Goal: Task Accomplishment & Management: Use online tool/utility

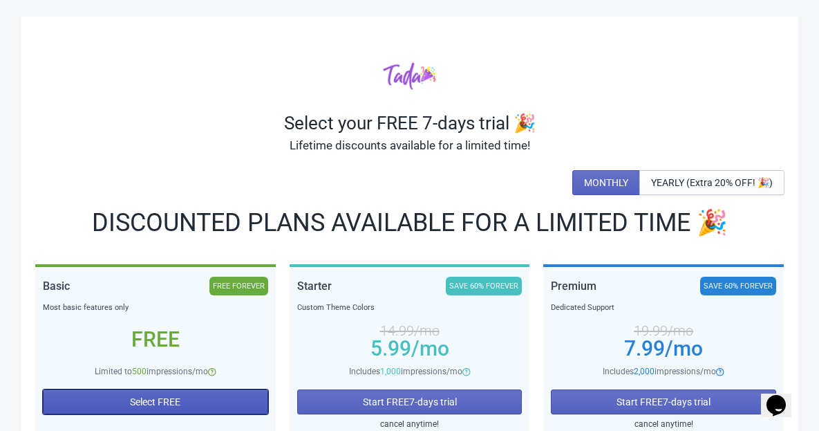
click at [139, 398] on span "Select FREE" at bounding box center [155, 401] width 50 height 11
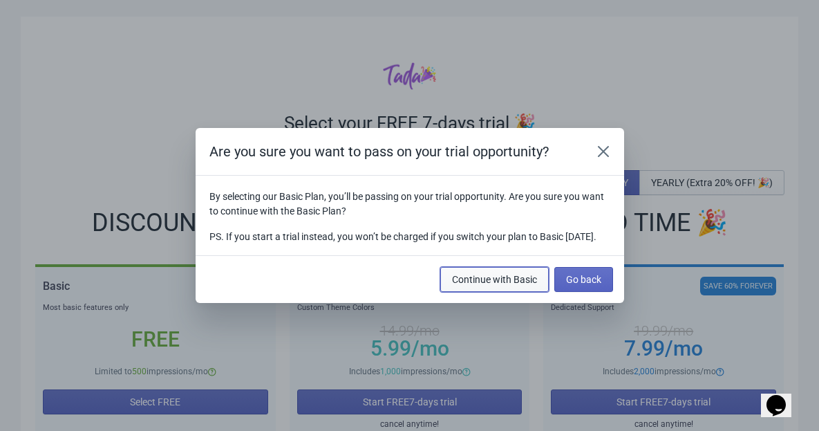
click at [527, 285] on span "Continue with Basic" at bounding box center [494, 279] width 85 height 11
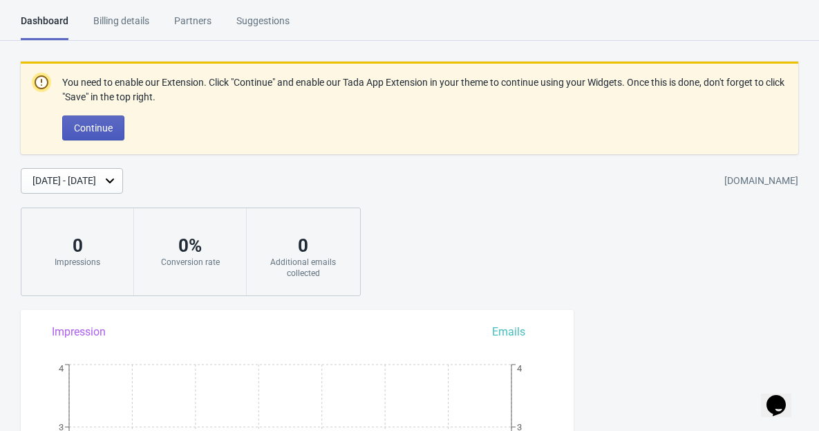
click at [72, 120] on button "Continue" at bounding box center [93, 127] width 62 height 25
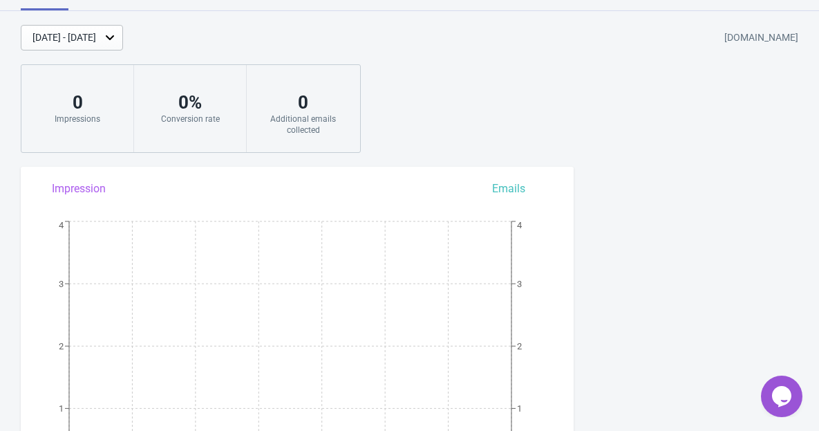
scroll to position [561, 0]
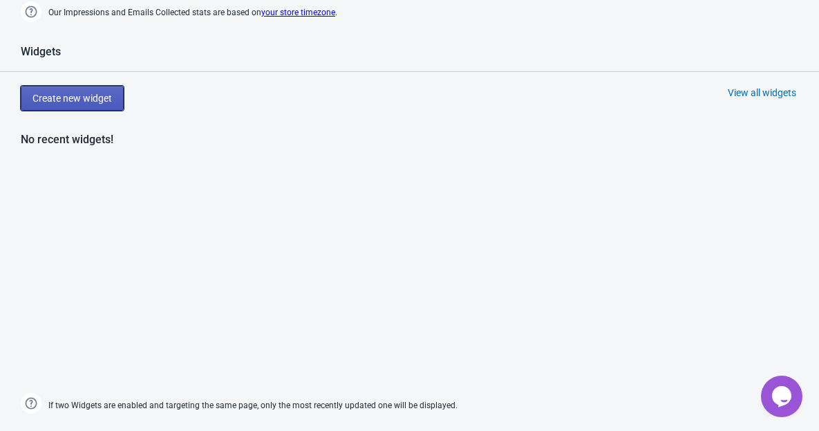
click at [111, 100] on span "Create new widget" at bounding box center [71, 98] width 79 height 11
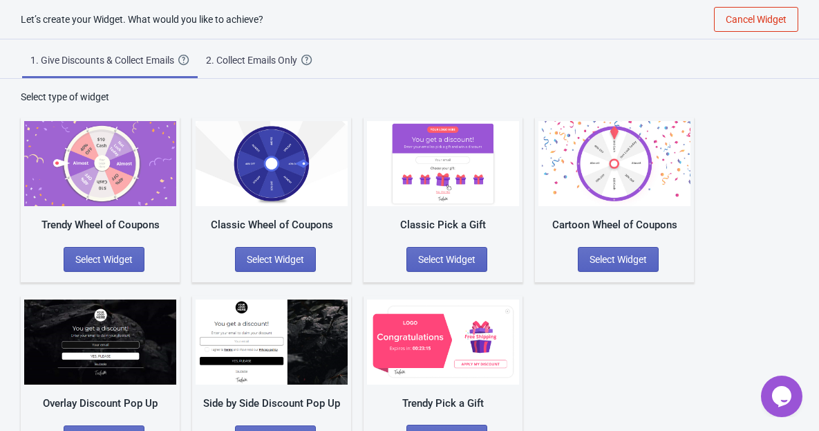
scroll to position [42, 0]
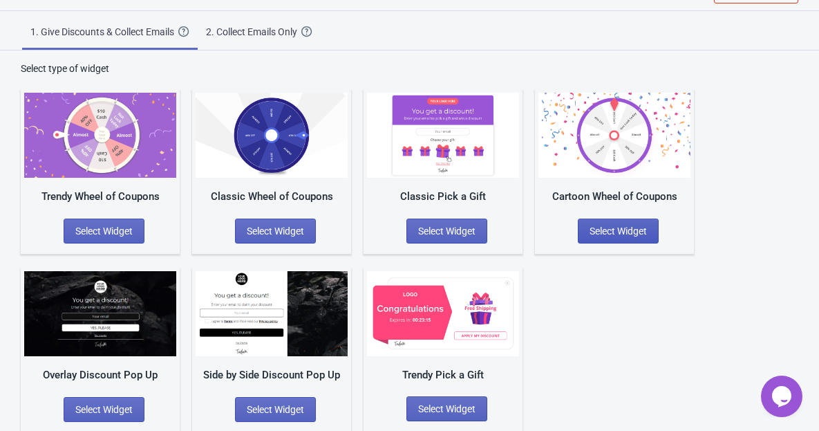
click at [612, 237] on button "Select Widget" at bounding box center [618, 230] width 81 height 25
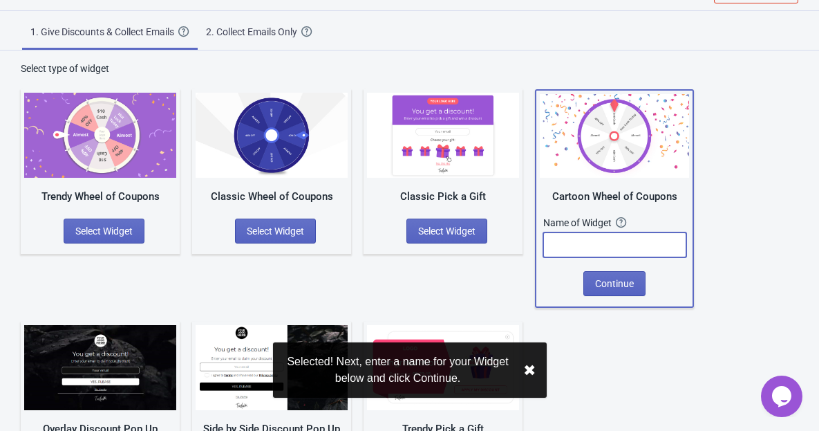
click at [612, 237] on input "text" at bounding box center [614, 244] width 143 height 25
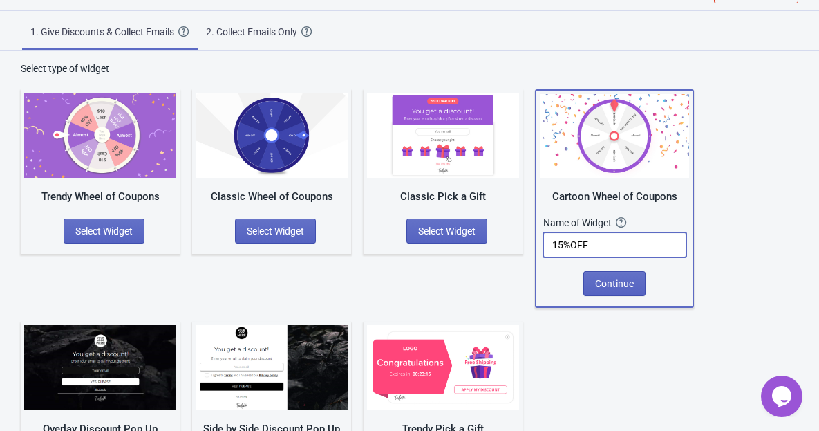
type input "15%OFF"
click at [611, 345] on div "Trendy Wheel of Coupons Select Widget Classic Wheel of Coupons Select Widget Cl…" at bounding box center [410, 280] width 778 height 410
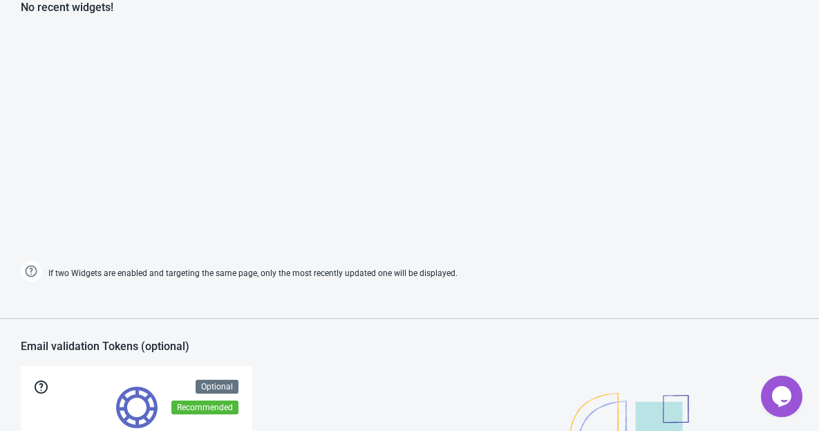
scroll to position [1035, 0]
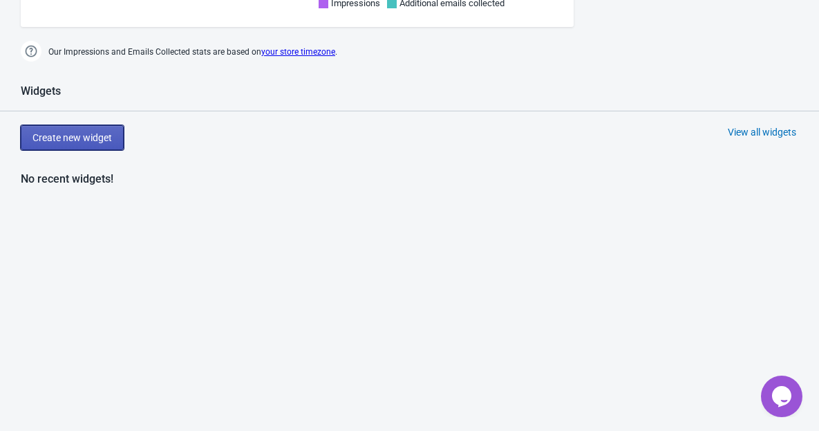
click at [68, 136] on span "Create new widget" at bounding box center [71, 137] width 79 height 11
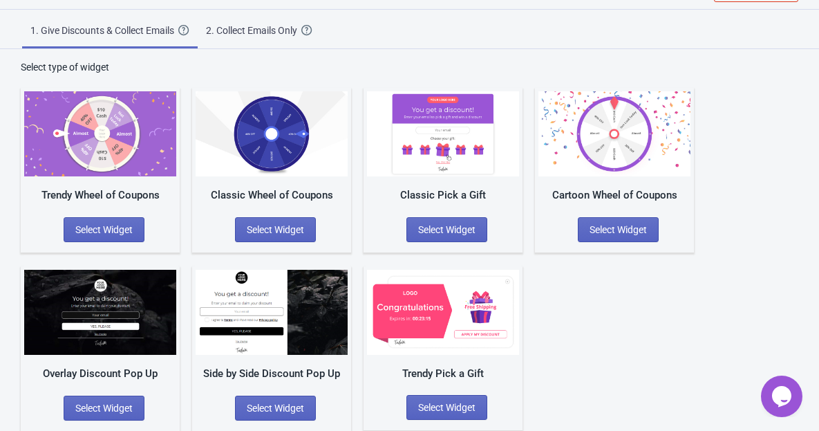
scroll to position [42, 0]
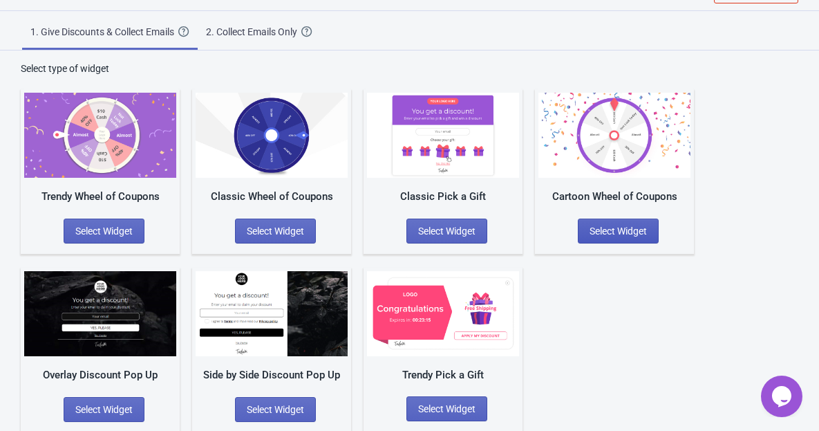
click at [602, 228] on span "Select Widget" at bounding box center [618, 230] width 57 height 11
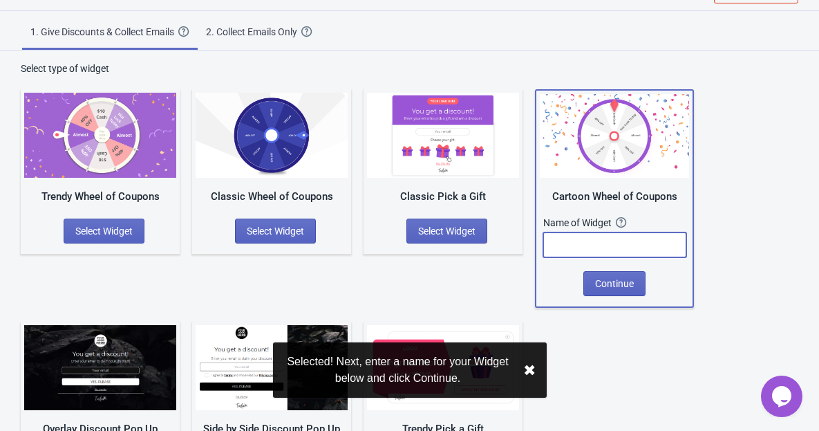
click at [588, 245] on input "text" at bounding box center [614, 244] width 143 height 25
click at [612, 244] on input "text" at bounding box center [614, 244] width 143 height 25
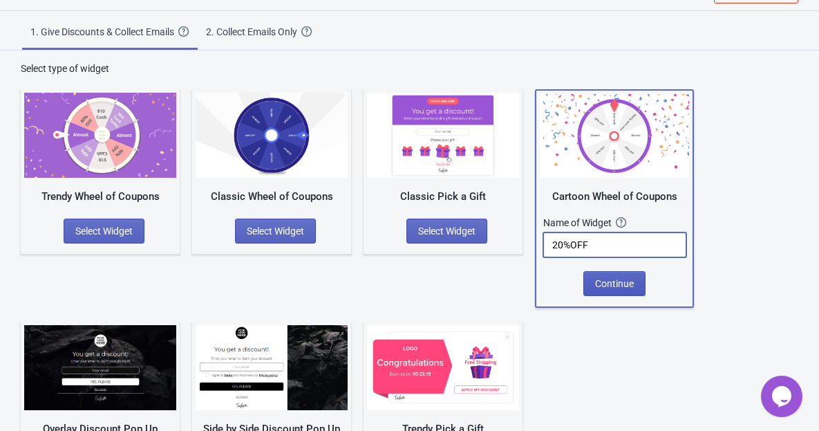
type input "20%OFF"
click at [623, 278] on span "Continue" at bounding box center [614, 283] width 39 height 11
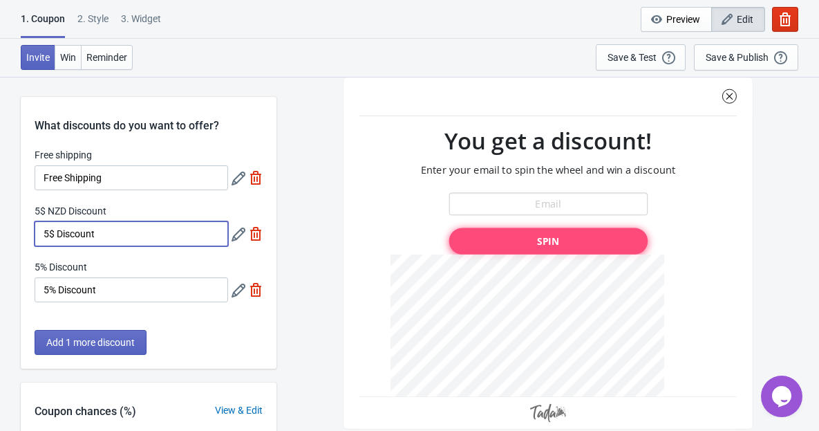
drag, startPoint x: 48, startPoint y: 232, endPoint x: 35, endPoint y: 227, distance: 14.6
click at [35, 227] on input "5$ Discount" at bounding box center [132, 233] width 194 height 25
type input "20$ Discount"
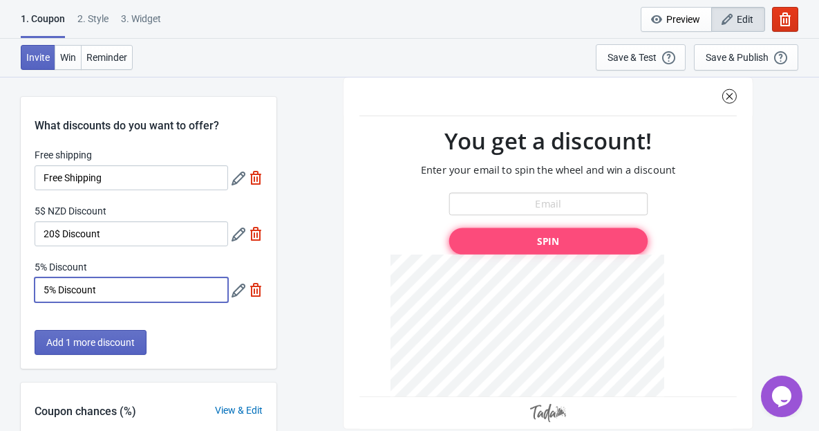
drag, startPoint x: 49, startPoint y: 286, endPoint x: 23, endPoint y: 281, distance: 26.7
click at [23, 281] on div "Free shipping Free Shipping 5$ NZD Discount 20$ Discount 5% Discount 5% Discount" at bounding box center [149, 232] width 256 height 168
type input "20% Discount"
click at [252, 181] on img at bounding box center [256, 178] width 14 height 14
type input "50"
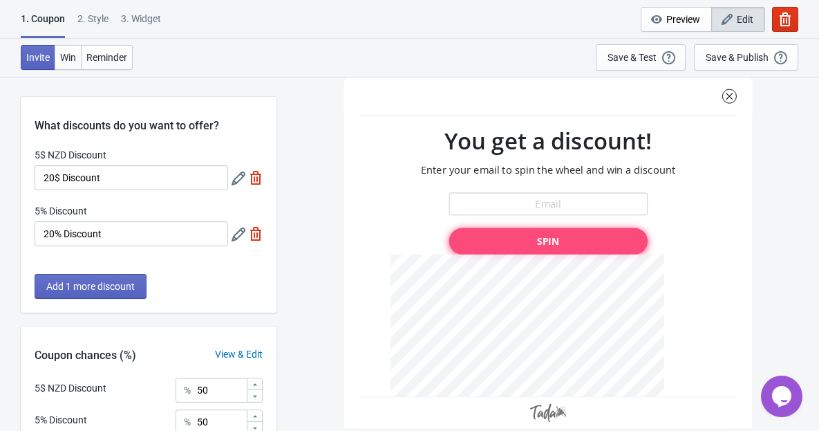
click at [252, 176] on img at bounding box center [256, 178] width 14 height 14
type input "100"
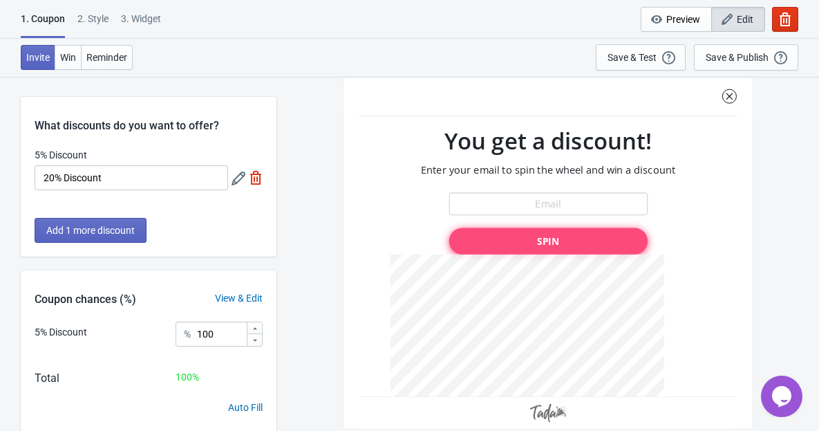
click at [196, 226] on div "Add 1 more discount" at bounding box center [149, 237] width 256 height 39
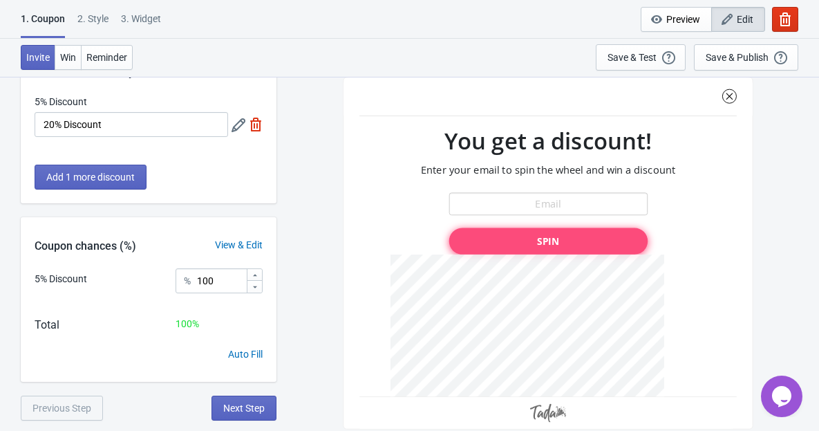
scroll to position [76, 0]
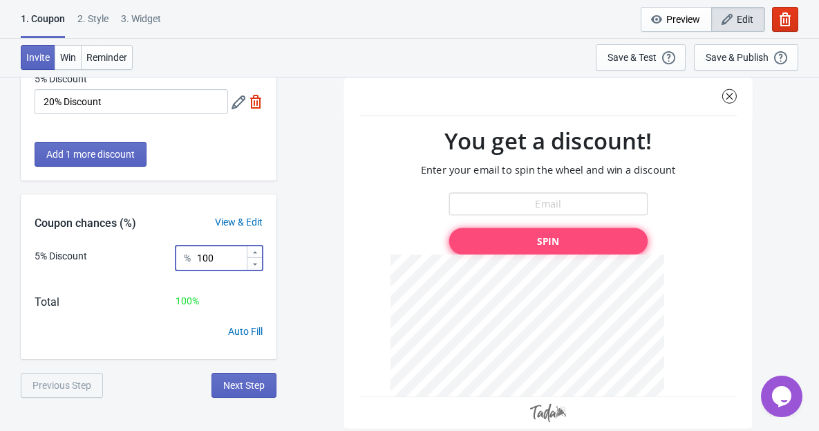
drag, startPoint x: 216, startPoint y: 254, endPoint x: 158, endPoint y: 250, distance: 58.2
click at [158, 250] on div "5% Discount % 100" at bounding box center [149, 262] width 228 height 35
click at [241, 100] on icon at bounding box center [239, 102] width 14 height 14
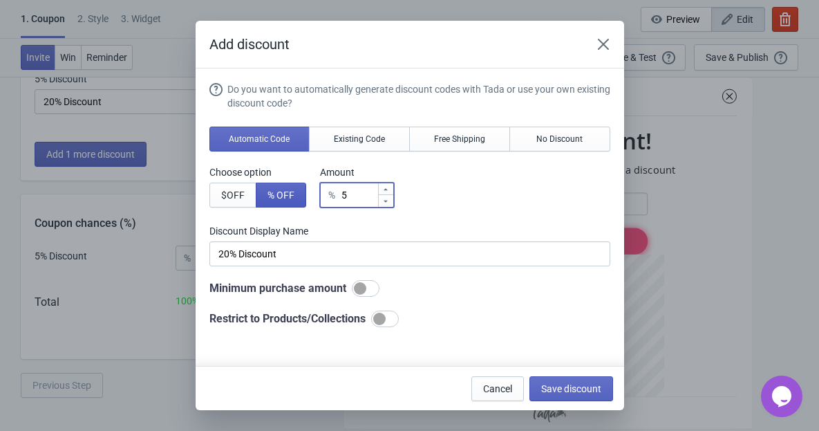
drag, startPoint x: 361, startPoint y: 195, endPoint x: 292, endPoint y: 194, distance: 68.4
click at [292, 194] on div "Choose option $ OFF % OFF Amount % 5" at bounding box center [409, 186] width 401 height 42
type input "2"
type input "2% Discount"
type input "20"
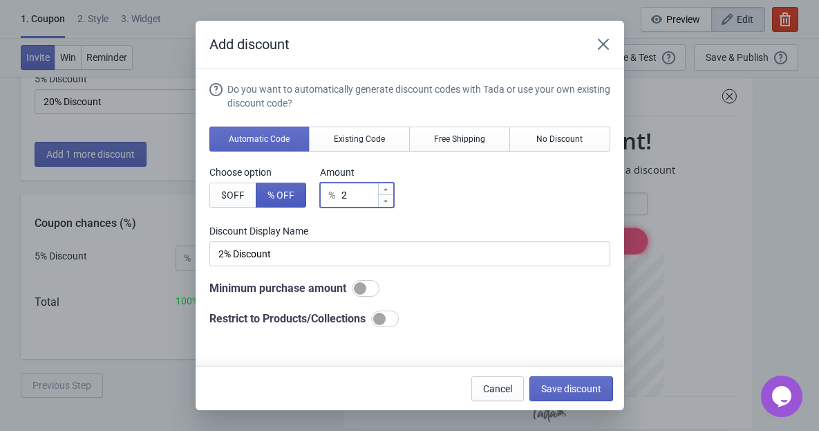
type input "20% Discount"
type input "20"
click at [367, 133] on span "Existing Code" at bounding box center [359, 138] width 51 height 11
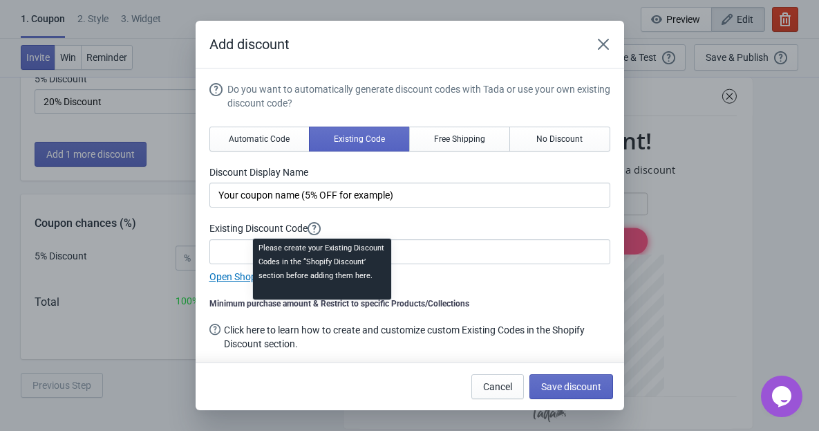
click at [318, 255] on div "Please create your Existing Discount Codes in the “Shopify Discount’ section be…" at bounding box center [322, 273] width 160 height 75
click at [403, 255] on input at bounding box center [409, 251] width 401 height 25
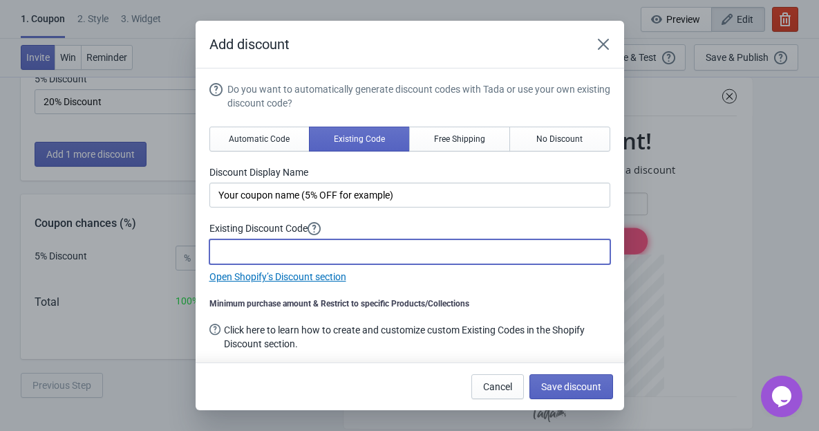
click at [285, 252] on input at bounding box center [409, 251] width 401 height 25
paste input "BLMO-20%OFF"
type input "BLMO-20%OFF"
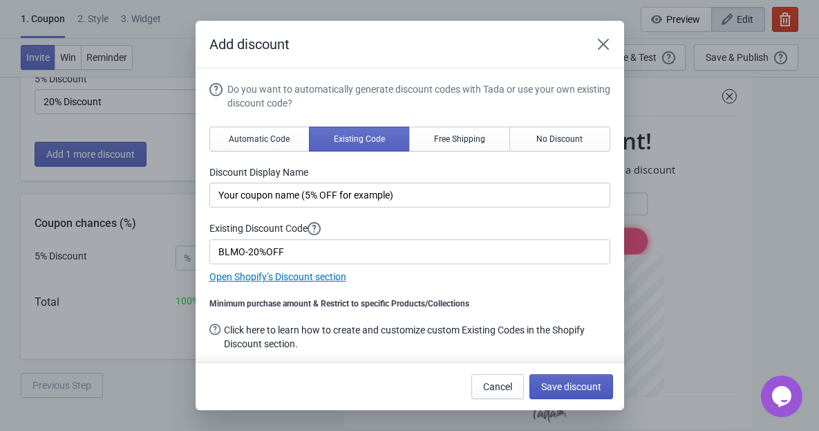
click at [573, 388] on span "Save discount" at bounding box center [571, 386] width 60 height 11
type input "Your coupon name (5% OFF for example)"
type input "BLMO-20%OFF"
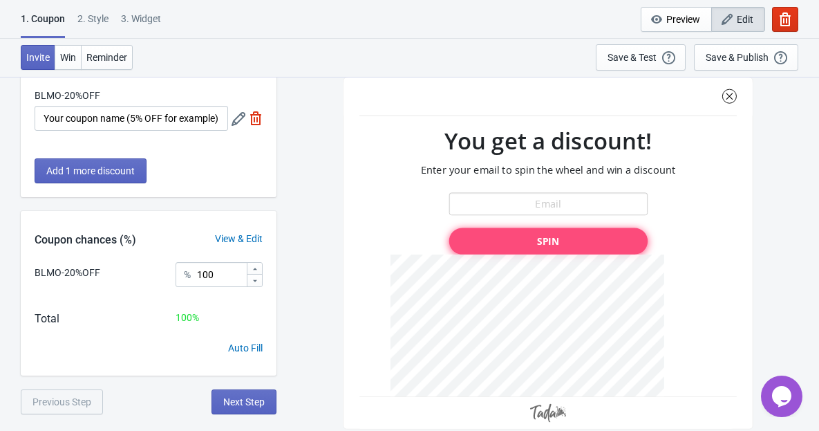
scroll to position [35, 0]
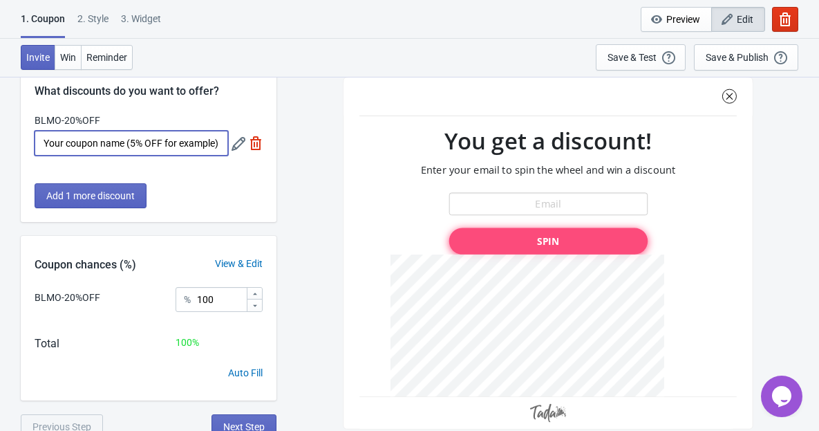
click at [178, 146] on input "Your coupon name (5% OFF for example)" at bounding box center [132, 143] width 194 height 25
type input "20% Discount"
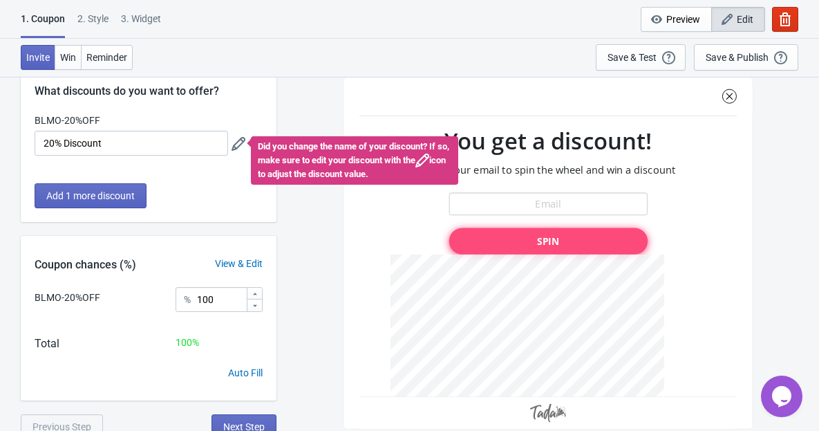
click at [223, 212] on div "Add 1 more discount" at bounding box center [149, 202] width 256 height 39
click at [306, 254] on div "BLMO-20%OFF You get a discount! Enter your email to spin the wheel and win a di…" at bounding box center [547, 253] width 529 height 354
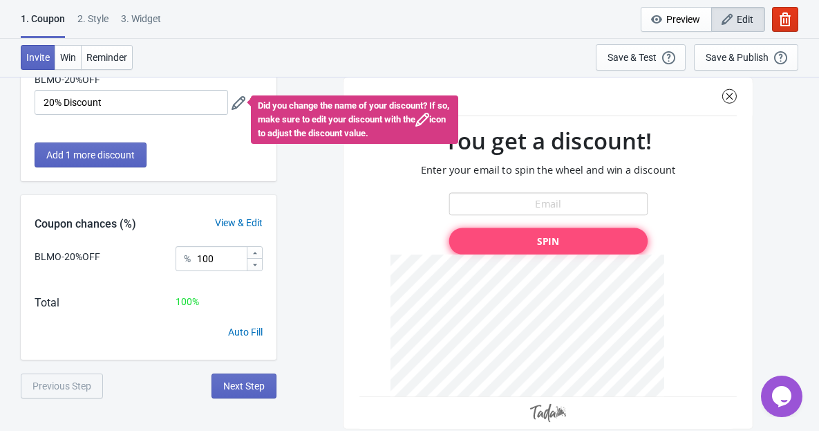
scroll to position [76, 0]
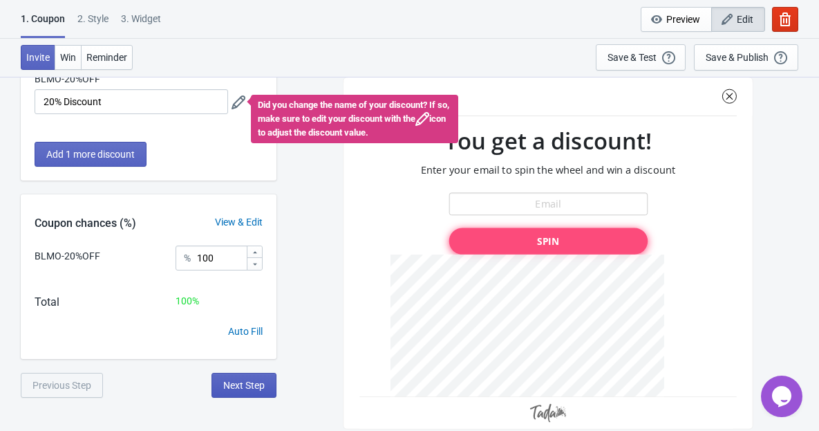
click at [252, 382] on span "Next Step" at bounding box center [243, 384] width 41 height 11
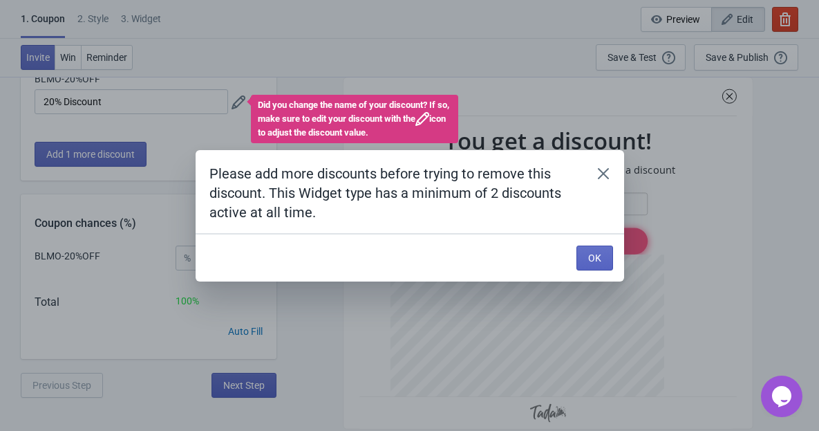
scroll to position [0, 0]
click at [609, 167] on icon "Close" at bounding box center [604, 174] width 14 height 14
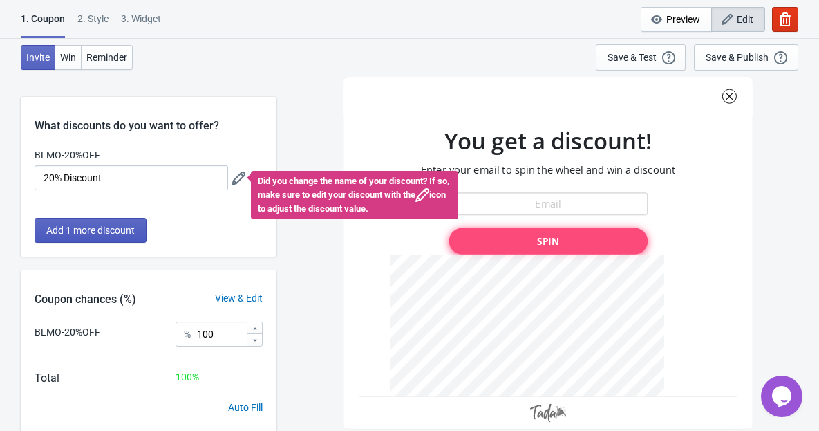
click at [119, 234] on span "Add 1 more discount" at bounding box center [90, 230] width 88 height 11
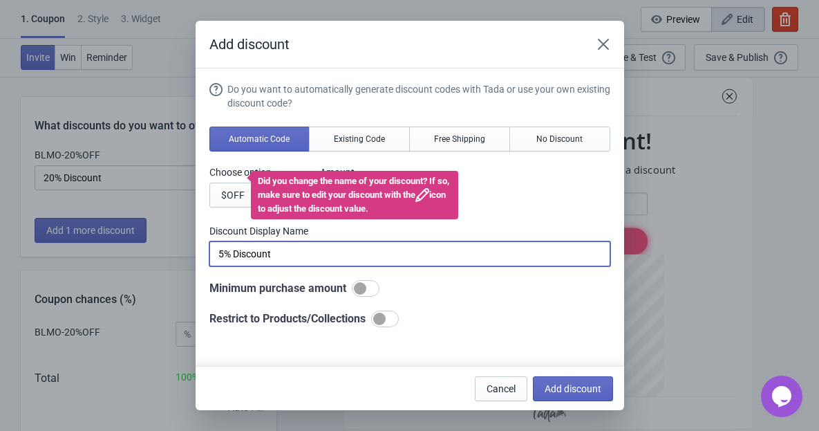
click at [330, 241] on input "5% Discount" at bounding box center [409, 253] width 401 height 25
click at [338, 228] on label "Discount Display Name" at bounding box center [409, 231] width 401 height 14
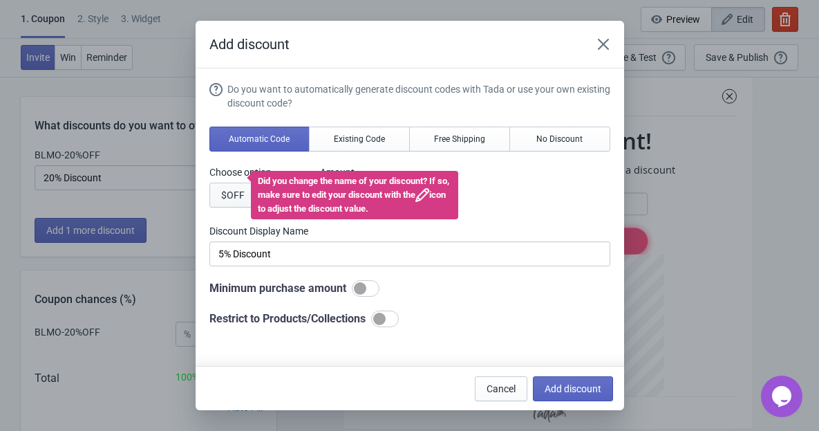
click at [229, 196] on span "$ OFF" at bounding box center [233, 194] width 24 height 11
type input "5$ Discount"
click at [594, 178] on div "Choose option $ OFF % OFF Amount $ 5" at bounding box center [409, 186] width 401 height 42
drag, startPoint x: 290, startPoint y: 206, endPoint x: 324, endPoint y: 185, distance: 40.7
click at [288, 206] on div "Did you change the name of your discount? If so, make sure to edit your discoun…" at bounding box center [354, 195] width 207 height 48
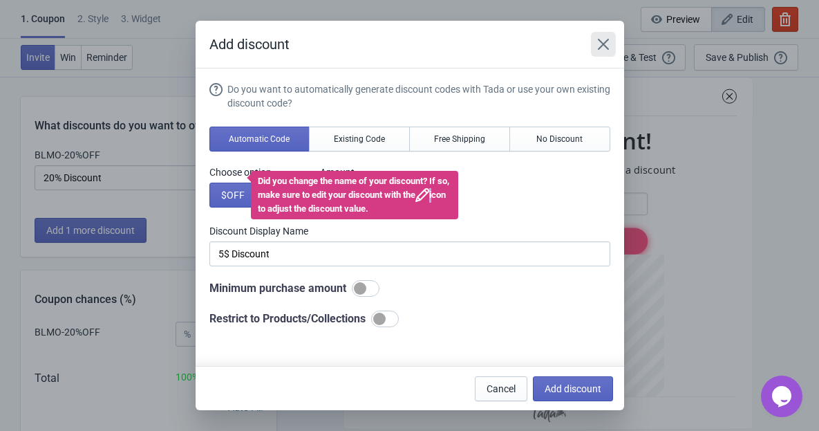
click at [605, 46] on icon "Close" at bounding box center [602, 44] width 11 height 11
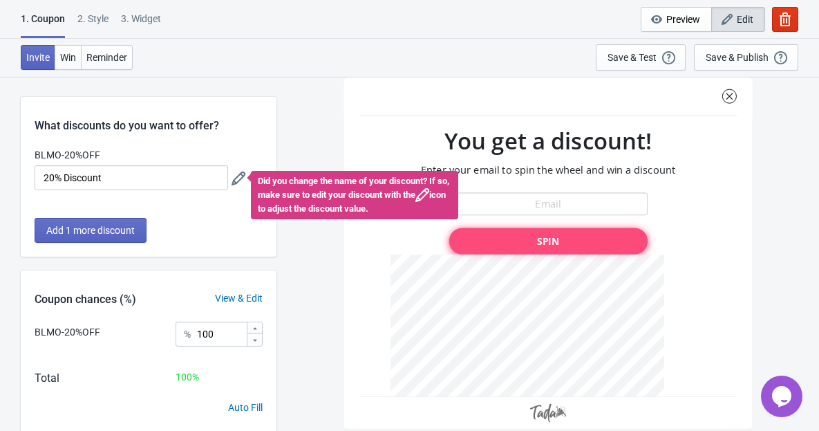
click at [201, 225] on div "Add 1 more discount" at bounding box center [149, 237] width 256 height 39
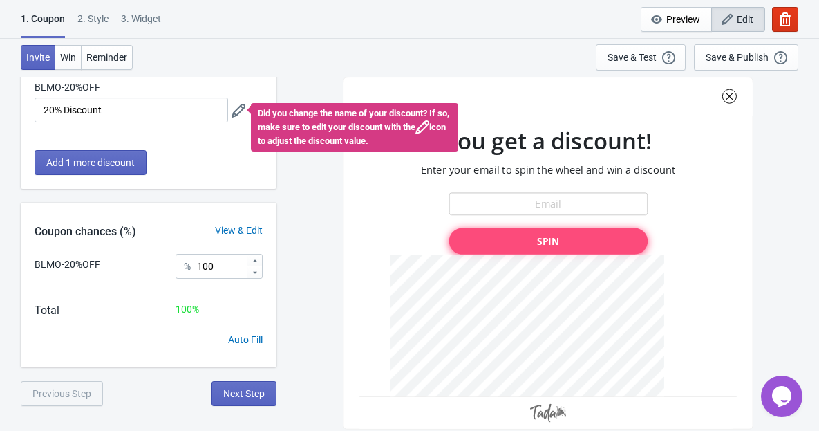
scroll to position [76, 0]
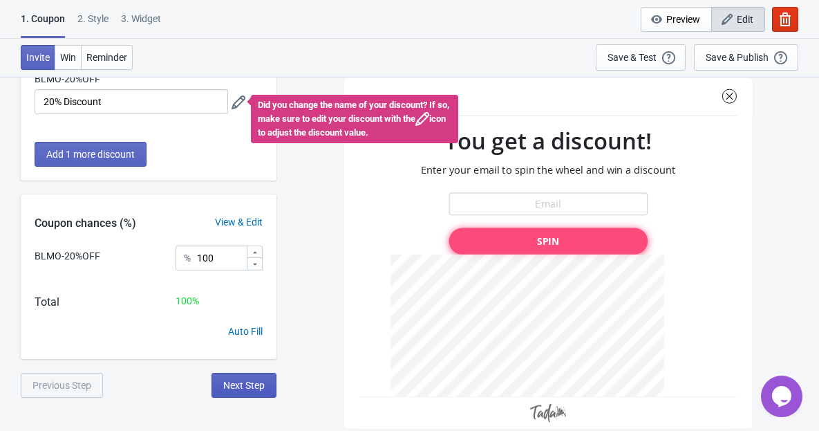
click at [257, 388] on span "Next Step" at bounding box center [243, 384] width 41 height 11
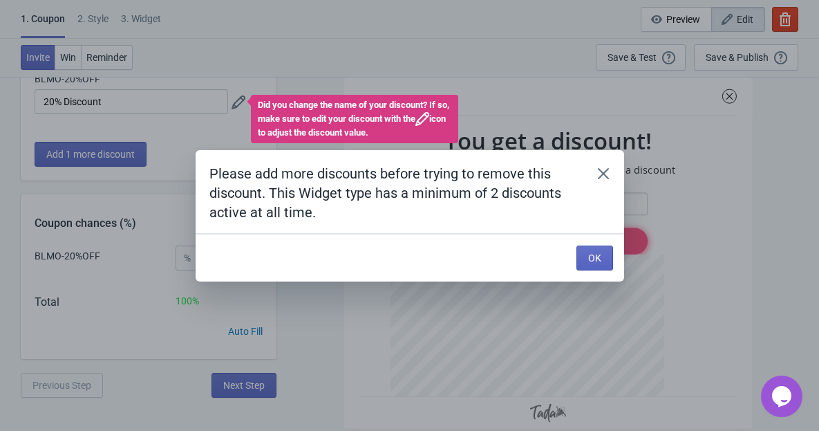
click at [606, 237] on div "OK" at bounding box center [405, 252] width 418 height 36
click at [604, 241] on div "OK" at bounding box center [592, 255] width 42 height 30
click at [292, 209] on h2 "Please add more discounts before trying to remove this discount. This Widget ty…" at bounding box center [393, 193] width 368 height 58
click at [349, 216] on h2 "Please add more discounts before trying to remove this discount. This Widget ty…" at bounding box center [393, 193] width 368 height 58
drag, startPoint x: 350, startPoint y: 218, endPoint x: 266, endPoint y: 204, distance: 84.9
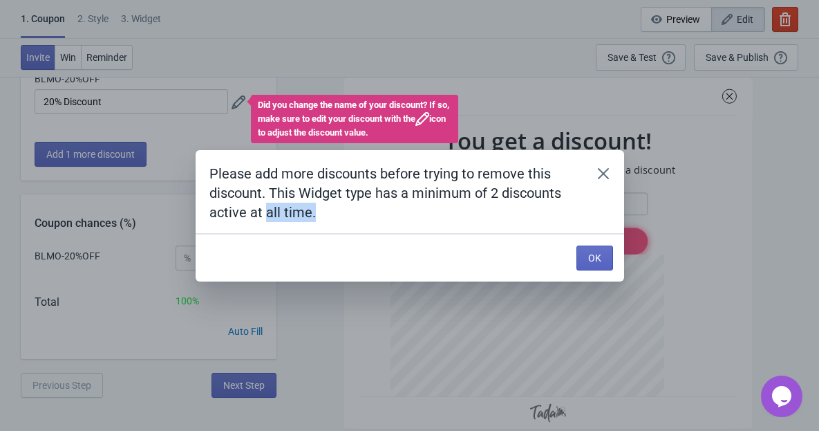
click at [266, 204] on h2 "Please add more discounts before trying to remove this discount. This Widget ty…" at bounding box center [393, 193] width 368 height 58
click at [595, 169] on button "Close" at bounding box center [603, 173] width 25 height 25
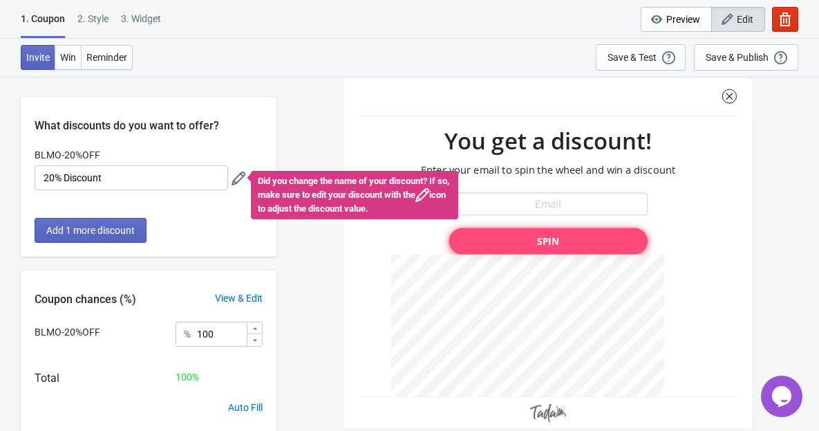
scroll to position [76, 0]
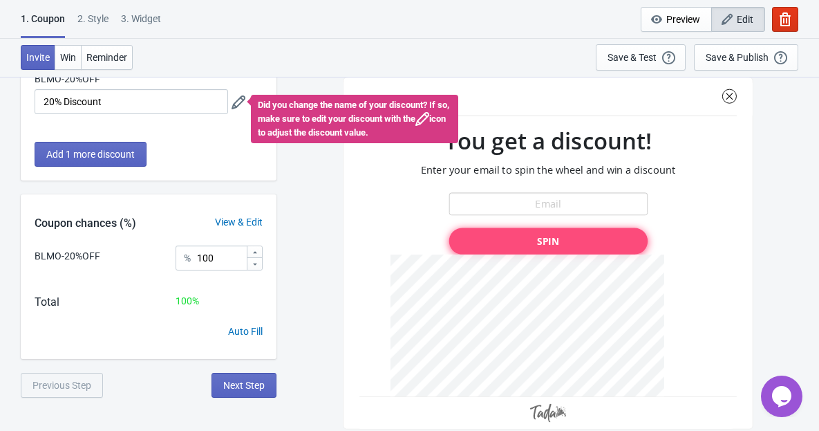
click at [290, 163] on div "BLMO-20%OFF You get a discount! Enter your email to spin the wheel and win a di…" at bounding box center [547, 253] width 529 height 354
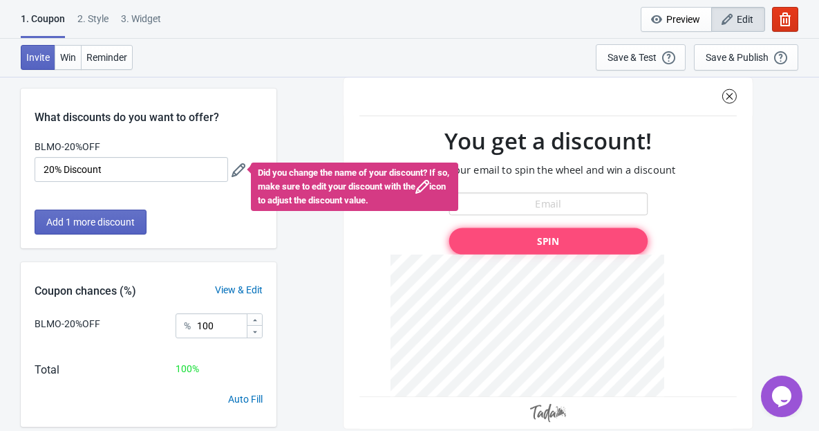
scroll to position [0, 0]
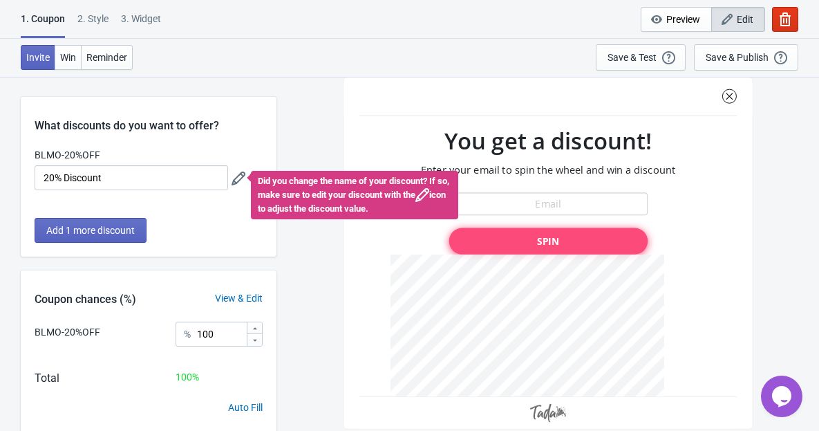
click at [233, 177] on icon at bounding box center [239, 178] width 14 height 14
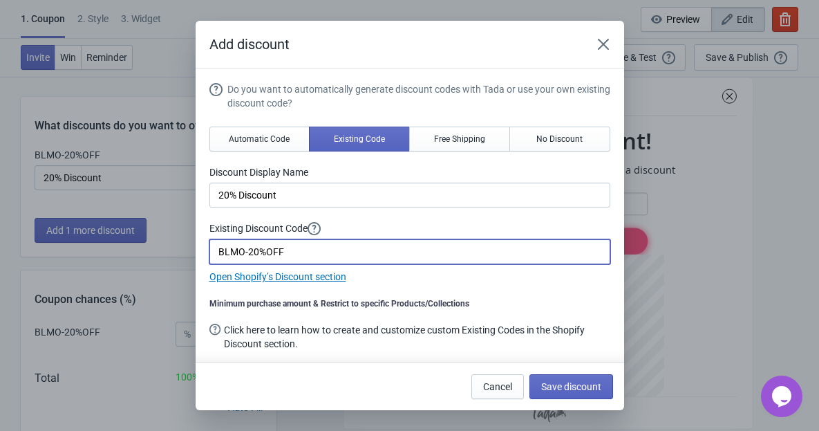
click at [263, 251] on input "BLMO-20%OFF" at bounding box center [409, 251] width 401 height 25
click at [569, 386] on span "Save discount" at bounding box center [571, 386] width 60 height 11
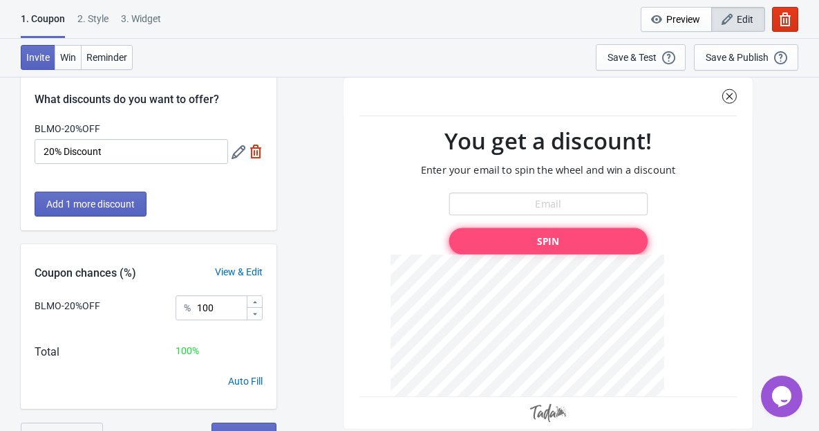
scroll to position [52, 0]
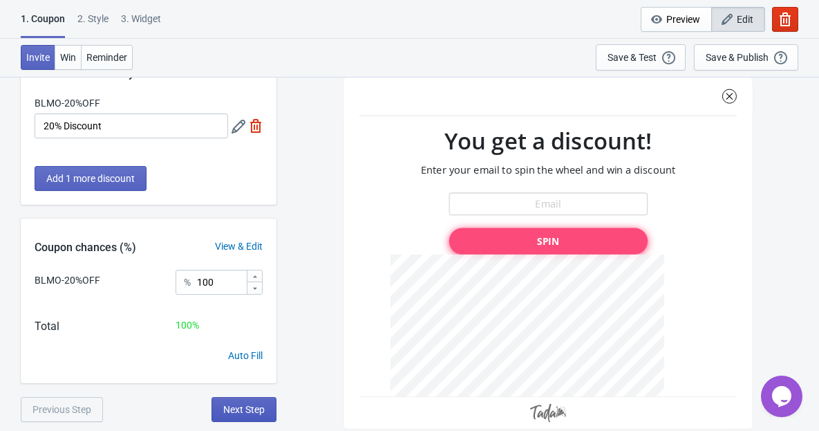
click at [250, 406] on span "Next Step" at bounding box center [243, 409] width 41 height 11
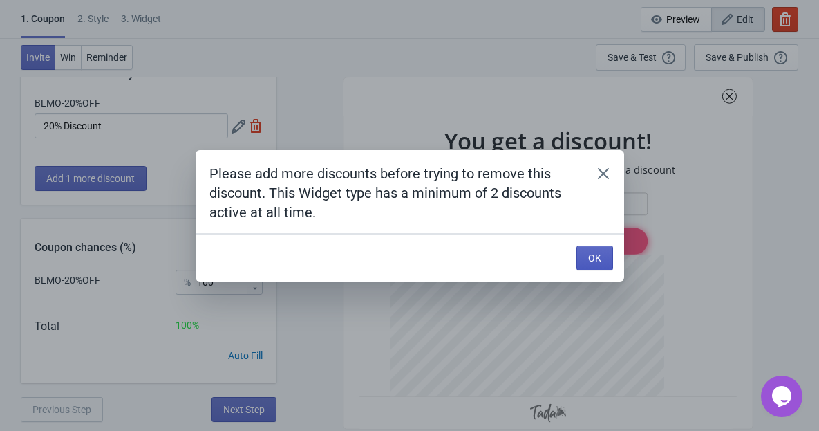
click at [601, 260] on button "OK" at bounding box center [595, 257] width 37 height 25
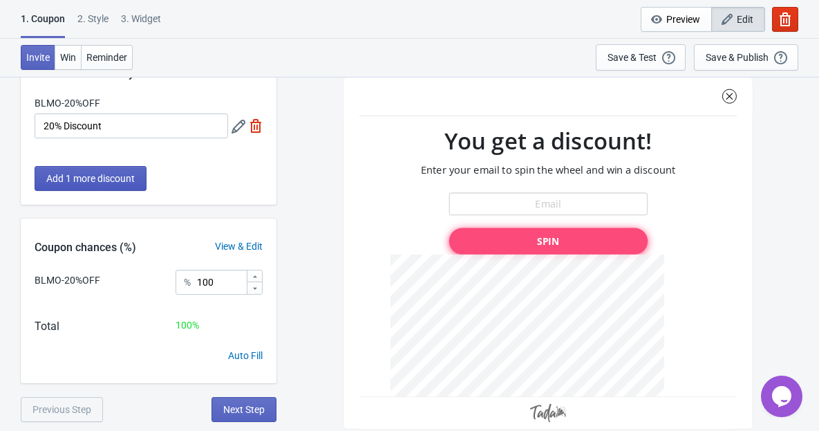
click at [133, 181] on span "Add 1 more discount" at bounding box center [90, 178] width 88 height 11
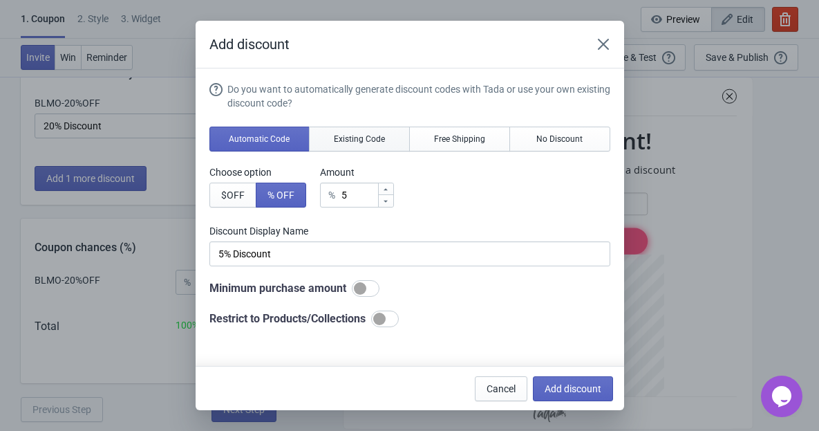
click at [354, 137] on span "Existing Code" at bounding box center [359, 138] width 51 height 11
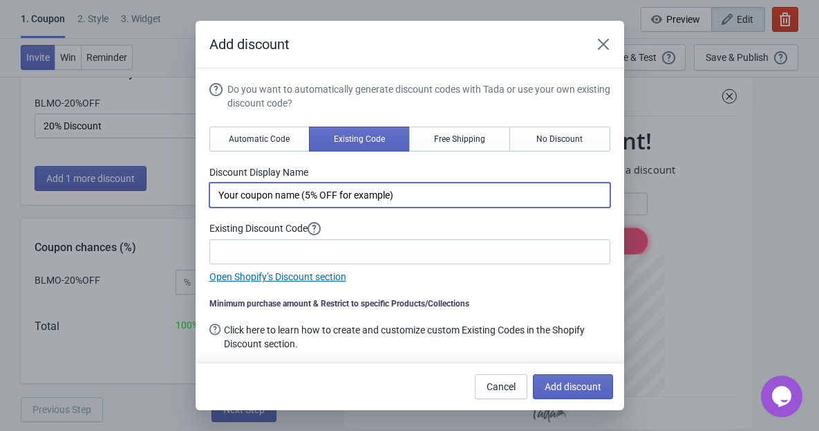
click at [330, 198] on input "Your coupon name (5% OFF for example)" at bounding box center [409, 194] width 401 height 25
paste input "BLMO-20%OFF"
type input "BLMO-20%OFF"
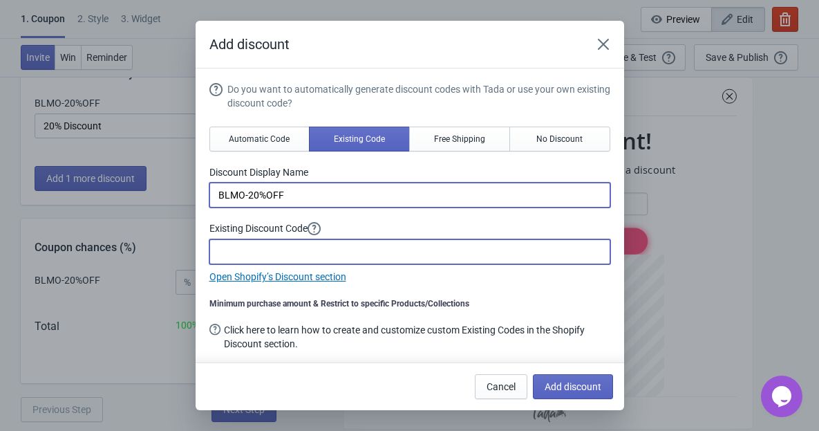
click at [288, 254] on input at bounding box center [409, 251] width 401 height 25
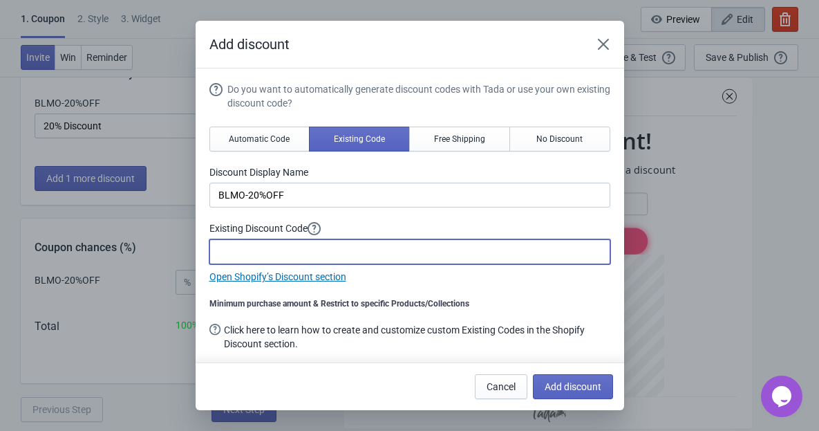
paste input "BLMO-20%OFF"
type input "BLMO-20%OFF"
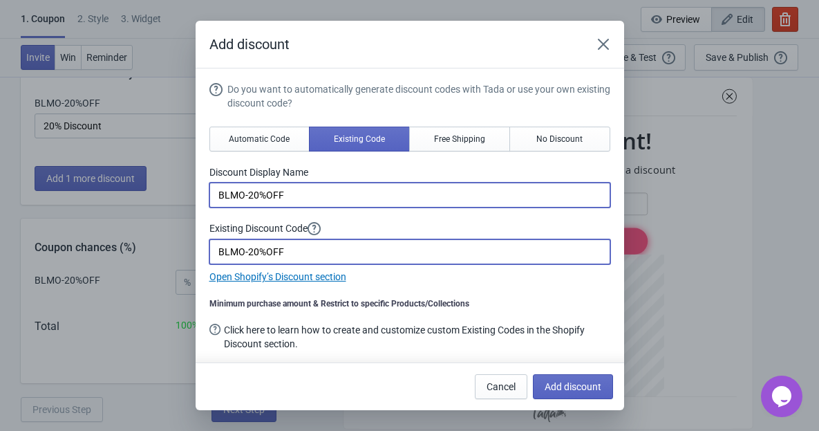
click at [297, 199] on input "BLMO-20%OFF" at bounding box center [409, 194] width 401 height 25
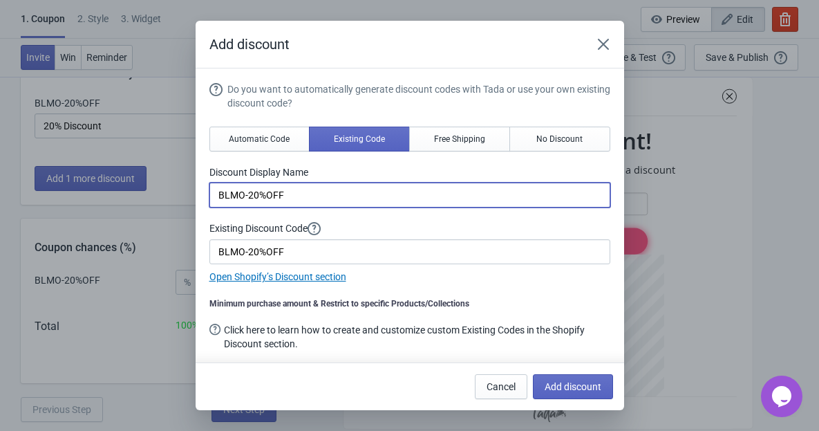
drag, startPoint x: 309, startPoint y: 197, endPoint x: 126, endPoint y: 191, distance: 183.3
click at [126, 191] on div "Add discount Do you want to automatically generate discount codes with Tada or …" at bounding box center [409, 215] width 819 height 389
type input "20% Discount"
click at [591, 387] on span "Add discount" at bounding box center [573, 386] width 57 height 11
type input "50"
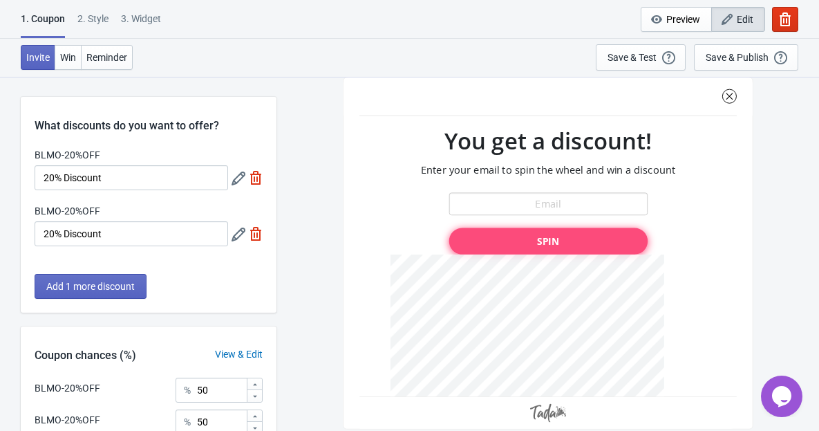
scroll to position [52, 0]
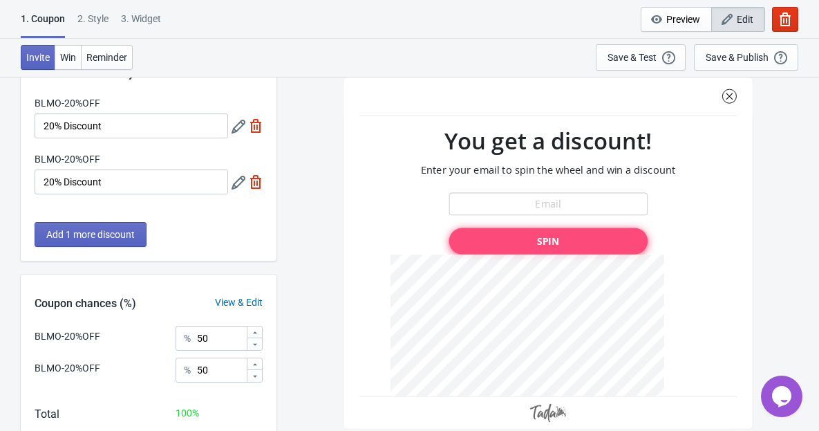
click at [245, 237] on div "Add 1 more discount" at bounding box center [149, 241] width 256 height 39
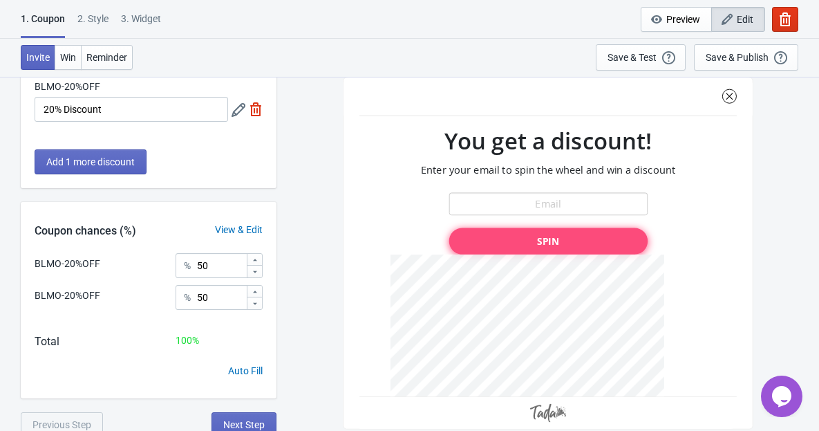
scroll to position [131, 0]
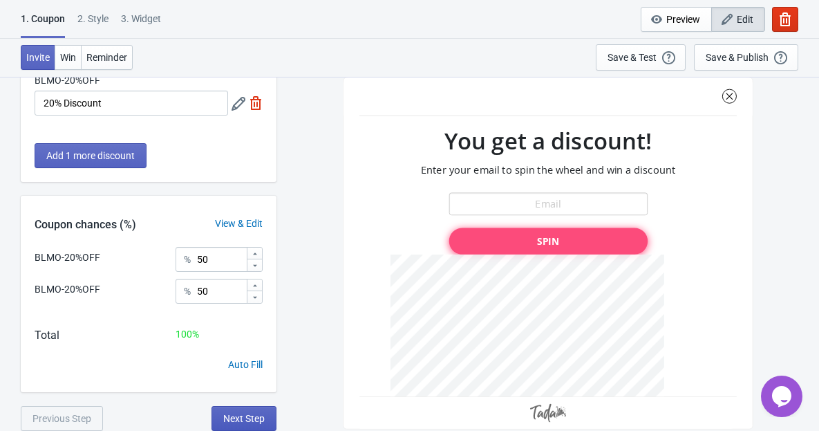
click at [252, 411] on button "Next Step" at bounding box center [244, 418] width 65 height 25
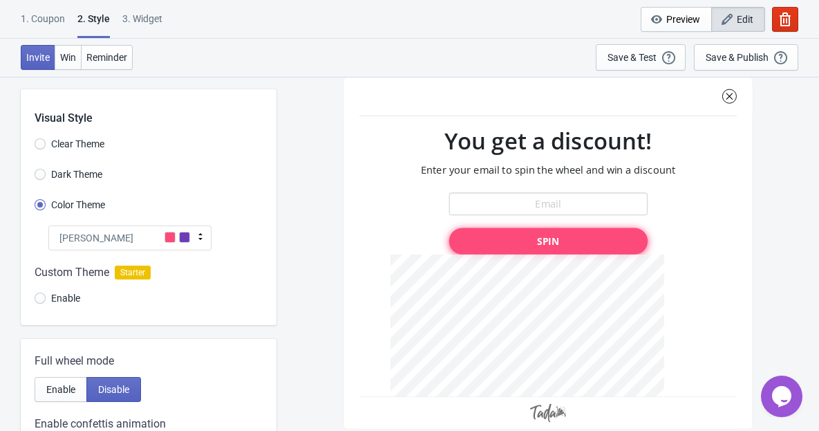
scroll to position [0, 0]
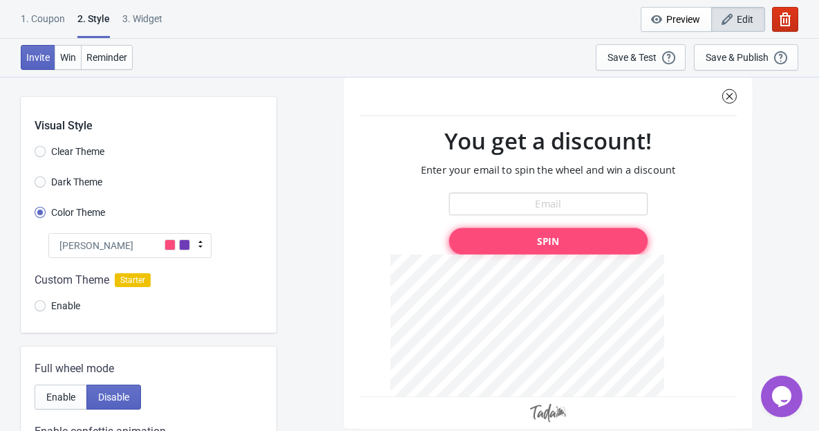
click at [781, 19] on icon "button" at bounding box center [785, 19] width 11 height 14
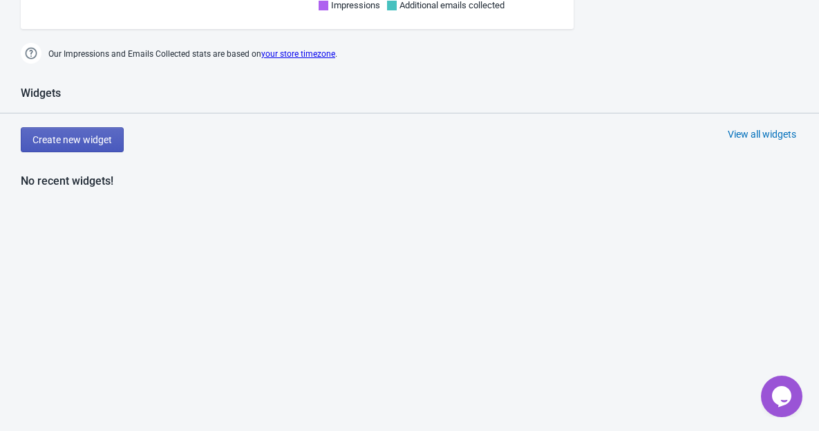
click at [105, 145] on button "Create new widget" at bounding box center [72, 139] width 103 height 25
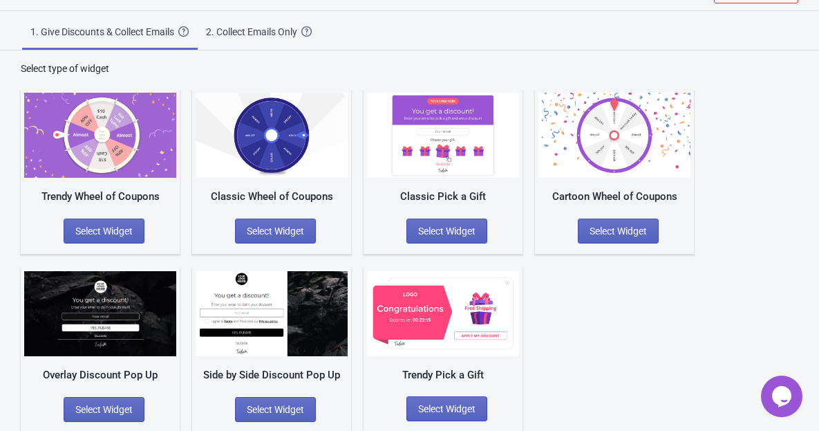
click at [442, 195] on div "Classic Pick a Gift" at bounding box center [443, 197] width 152 height 16
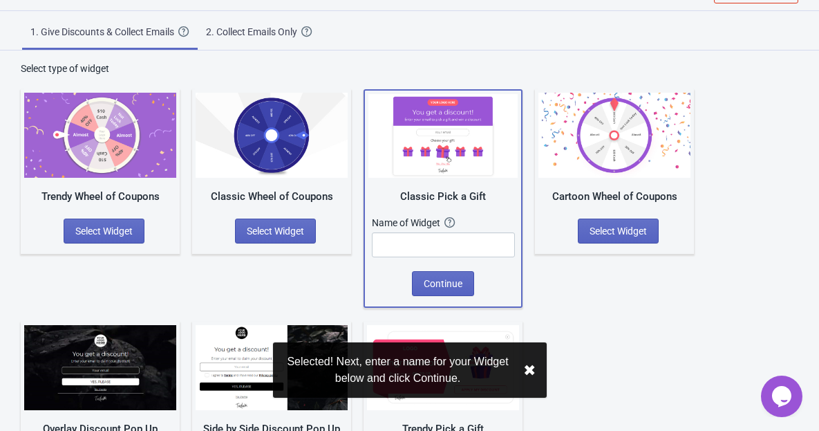
scroll to position [97, 0]
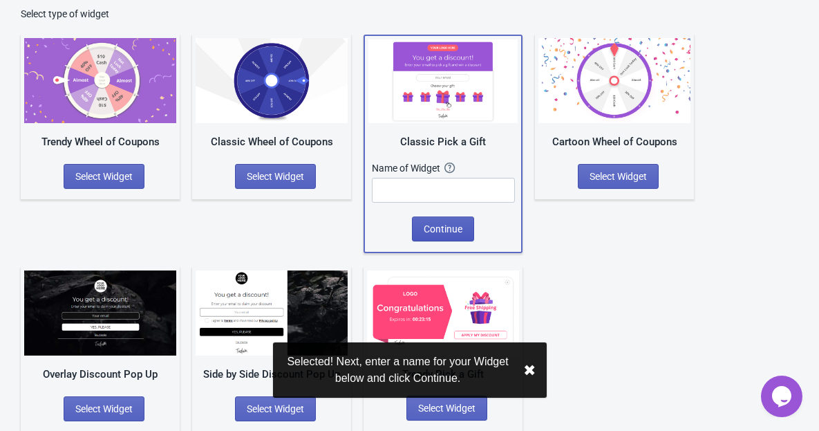
click at [450, 227] on span "Continue" at bounding box center [443, 228] width 39 height 11
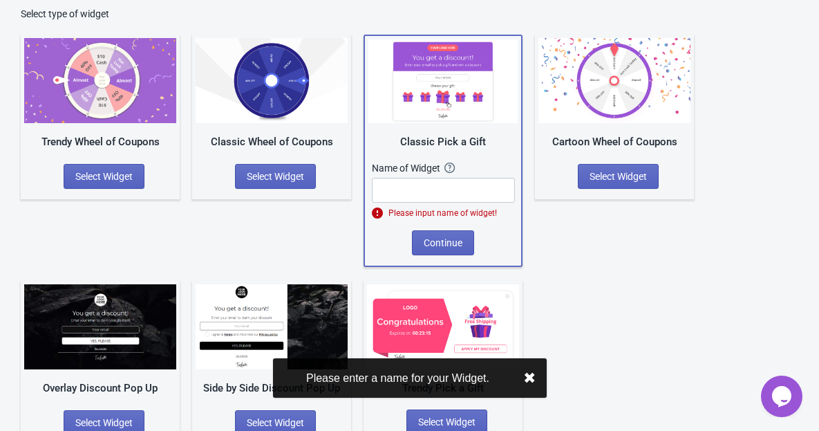
click at [604, 241] on div "Trendy Wheel of Coupons Select Widget Classic Wheel of Coupons Select Widget Cl…" at bounding box center [410, 233] width 778 height 424
click at [482, 186] on input "text" at bounding box center [443, 190] width 143 height 25
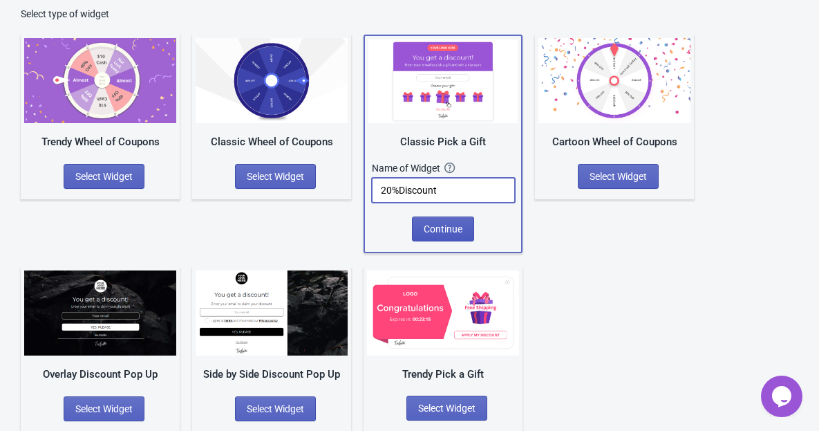
type input "20%Discount"
click at [465, 232] on button "Continue" at bounding box center [443, 228] width 62 height 25
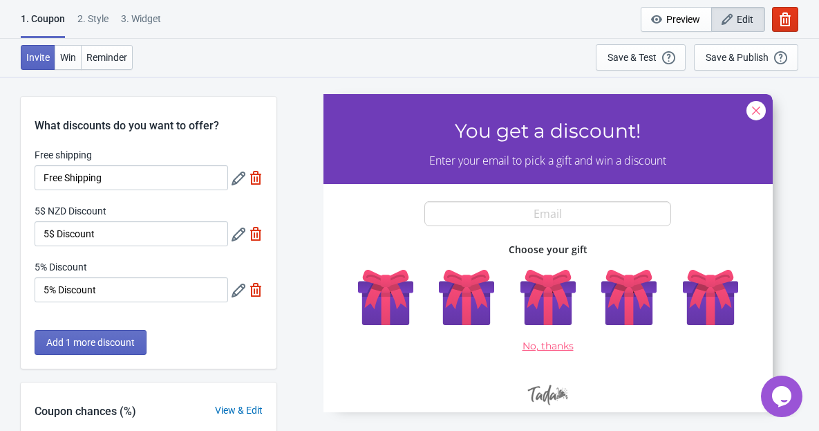
click at [257, 182] on img at bounding box center [256, 178] width 14 height 14
type input "50"
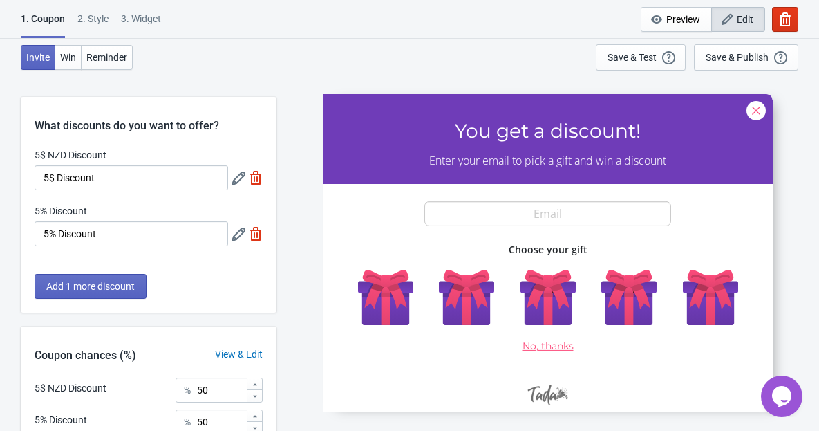
click at [257, 182] on img at bounding box center [256, 178] width 14 height 14
type input "100"
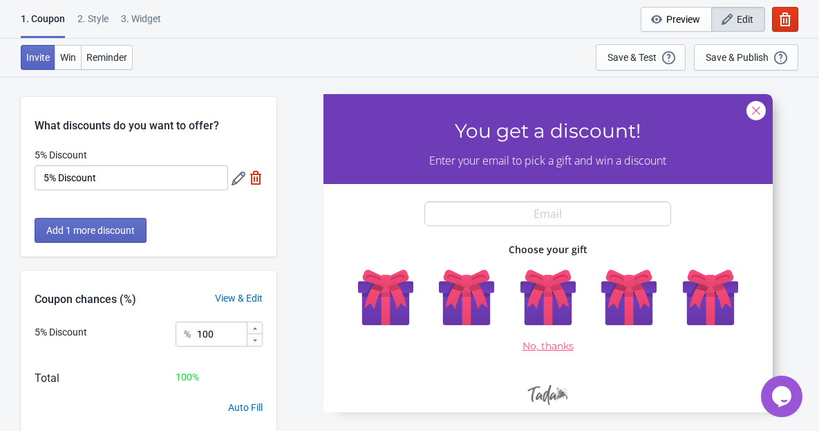
click at [241, 183] on icon at bounding box center [239, 178] width 14 height 14
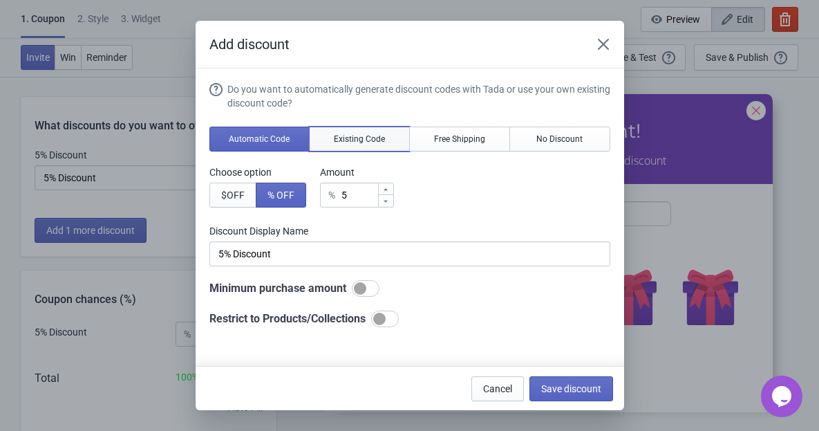
click at [346, 140] on span "Existing Code" at bounding box center [359, 138] width 51 height 11
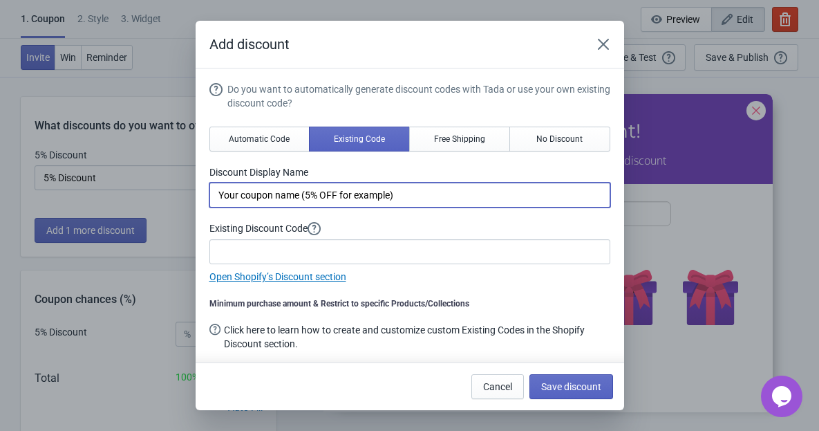
click at [302, 196] on input "Your coupon name (5% OFF for example)" at bounding box center [409, 194] width 401 height 25
click at [290, 146] on button "Automatic Code" at bounding box center [259, 138] width 101 height 25
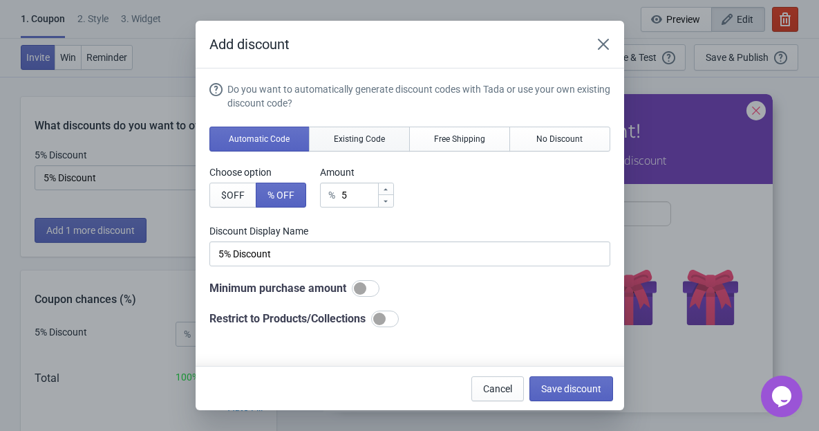
click at [381, 141] on span "Existing Code" at bounding box center [359, 138] width 51 height 11
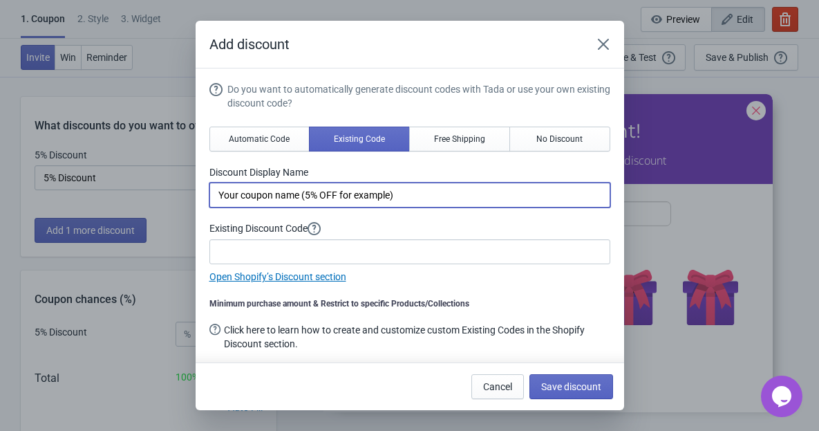
click at [327, 189] on input "Your coupon name (5% OFF for example)" at bounding box center [409, 194] width 401 height 25
drag, startPoint x: 407, startPoint y: 197, endPoint x: 125, endPoint y: 187, distance: 282.2
click at [125, 187] on div "Add discount Do you want to automatically generate discount codes with Tada or …" at bounding box center [409, 215] width 819 height 389
type input "20% Discount"
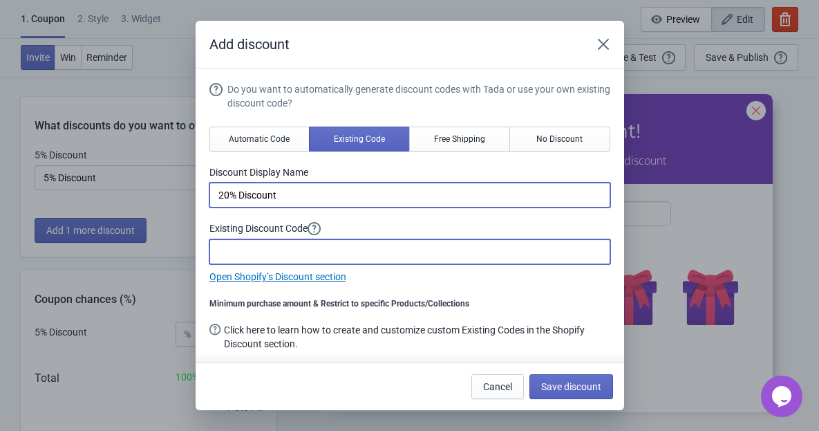
click at [276, 257] on input at bounding box center [409, 251] width 401 height 25
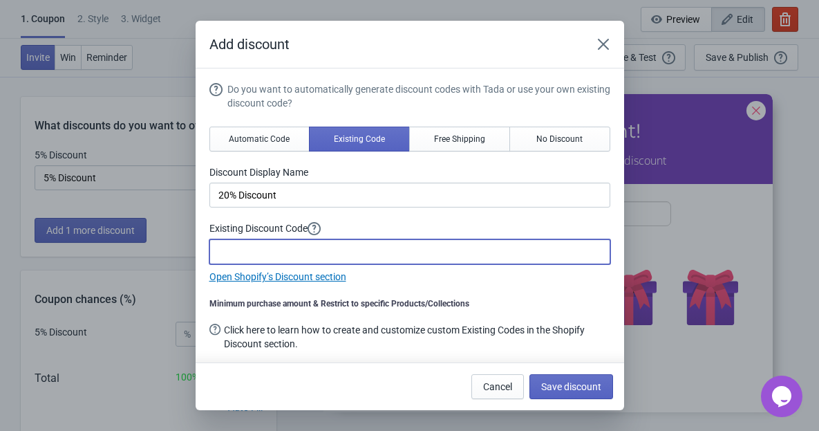
paste input "BLMO-20%OFF"
type input "BLMO-20%OFF"
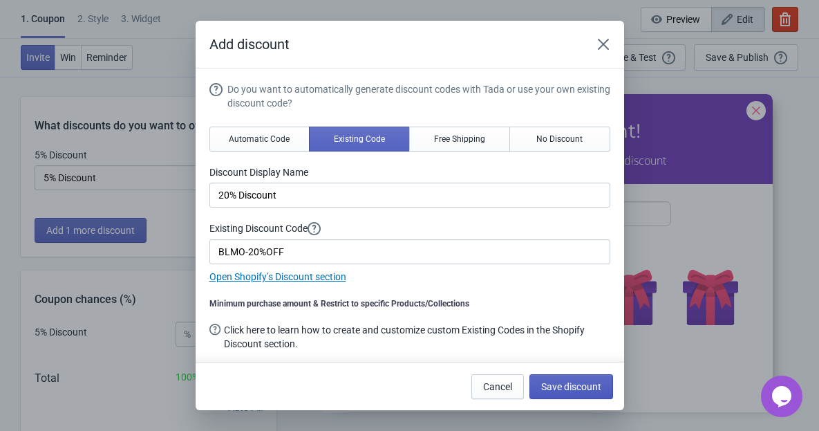
click at [602, 382] on button "Save discount" at bounding box center [571, 386] width 84 height 25
type input "20% Discount"
type input "BLMO-20%OFF"
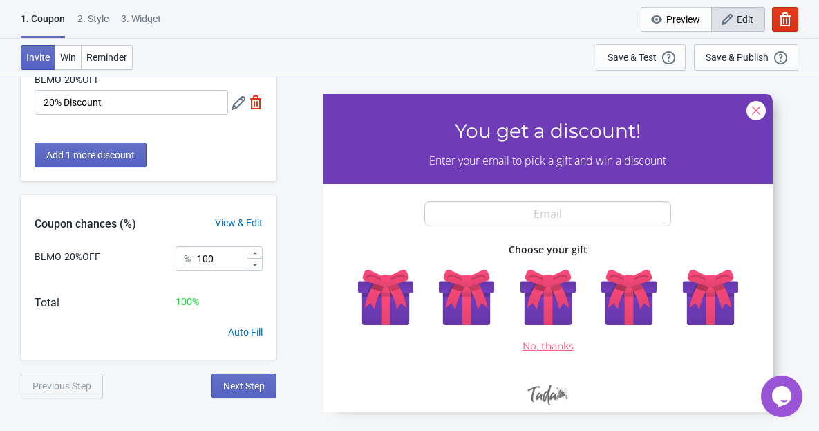
scroll to position [76, 0]
click at [254, 386] on span "Next Step" at bounding box center [243, 384] width 41 height 11
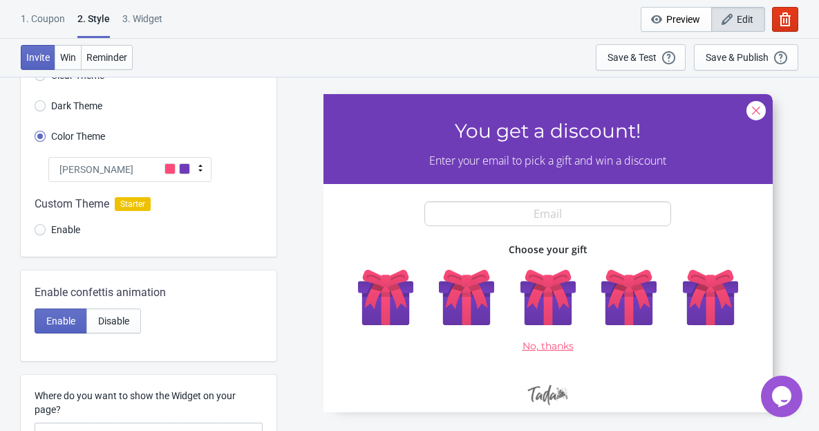
scroll to position [0, 0]
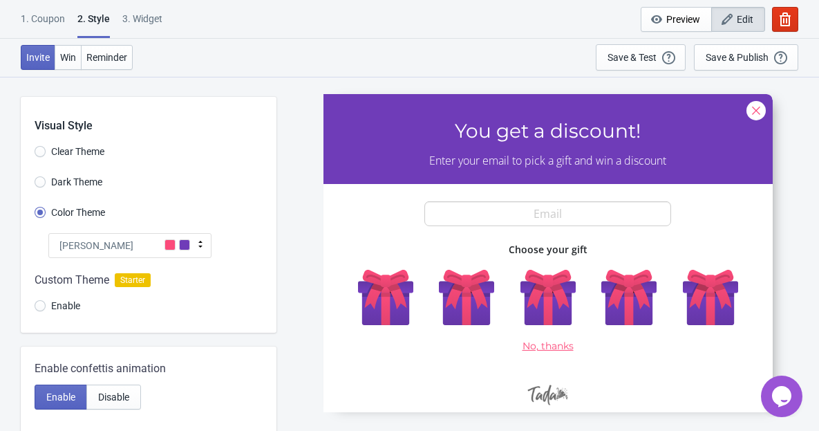
click at [120, 248] on div "Tada" at bounding box center [129, 245] width 163 height 25
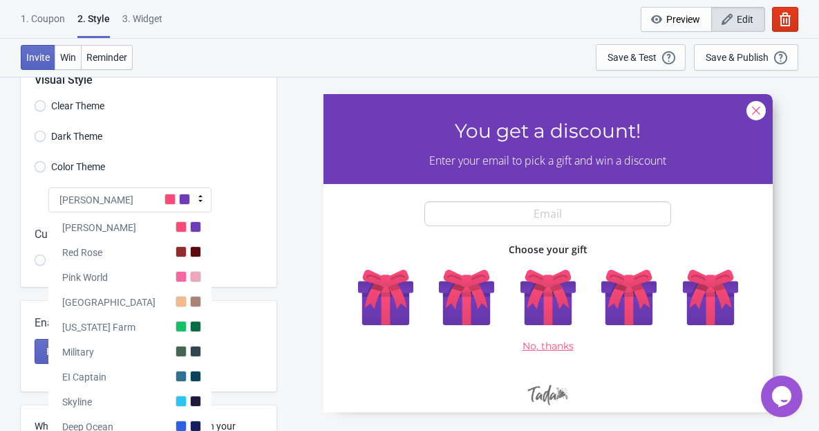
scroll to position [91, 0]
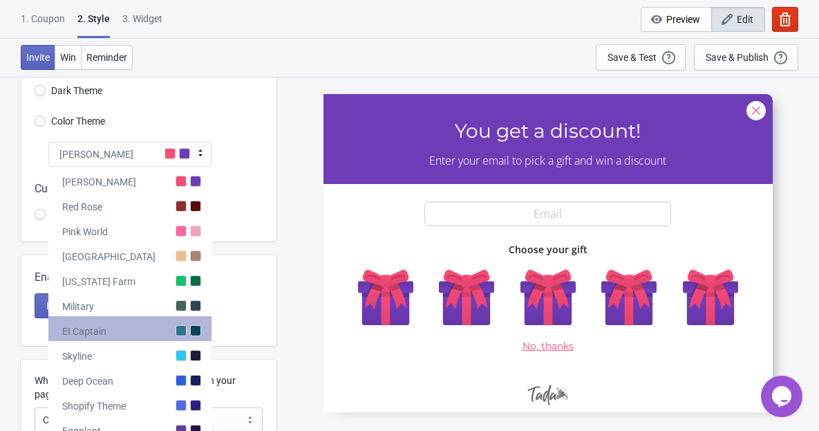
click at [171, 328] on div "EI Captain" at bounding box center [129, 328] width 163 height 25
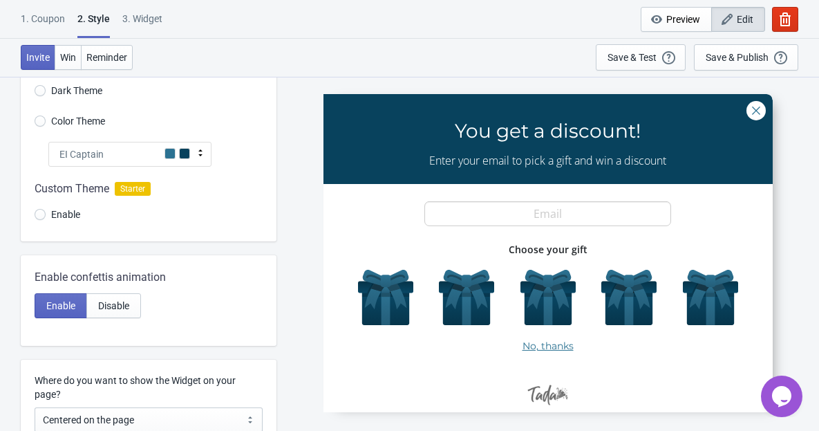
click at [187, 156] on span at bounding box center [184, 153] width 11 height 11
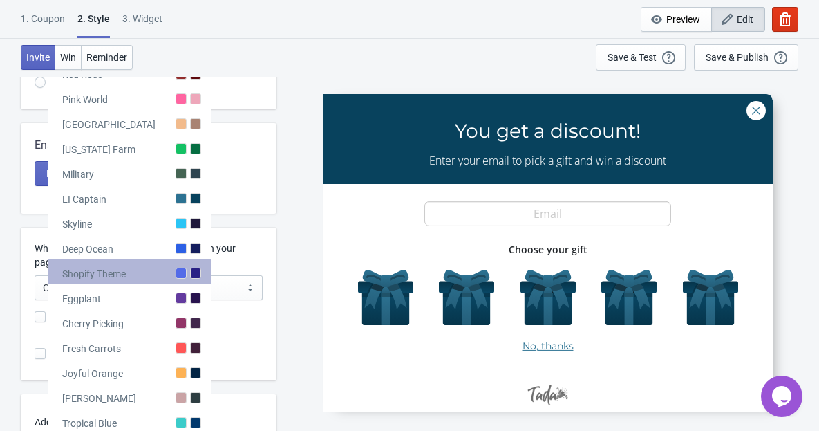
scroll to position [282, 0]
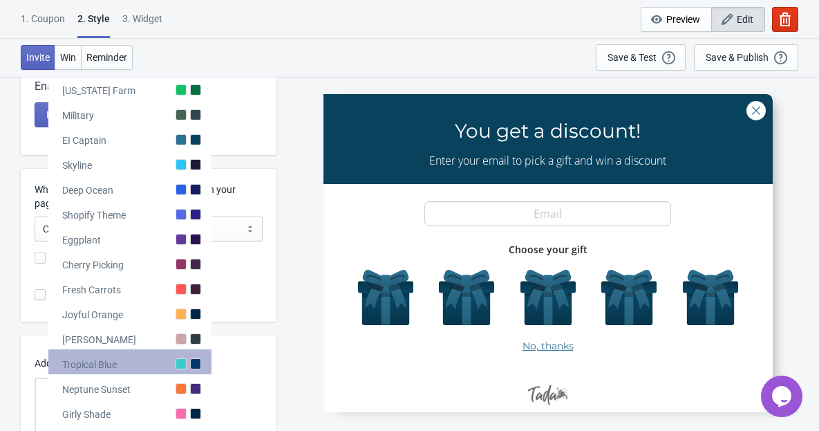
click at [184, 361] on div at bounding box center [181, 363] width 11 height 11
radio input "true"
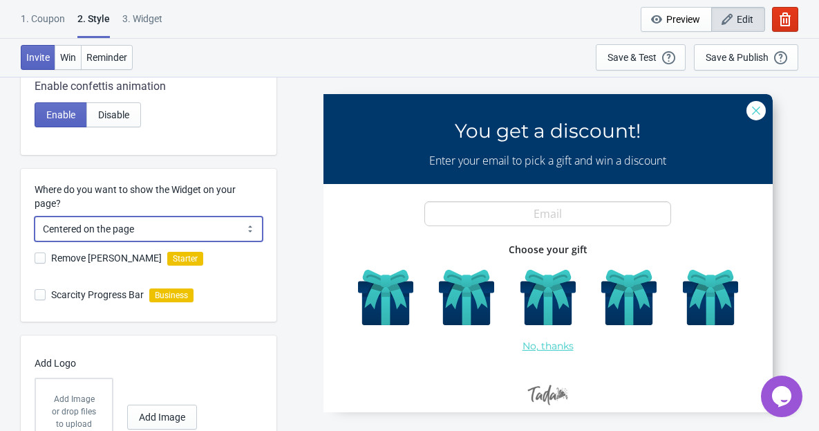
click at [123, 235] on select "Centered on the page Left side of the page" at bounding box center [149, 228] width 228 height 25
click at [270, 270] on div "Remove Tada Branding Starter" at bounding box center [156, 259] width 242 height 37
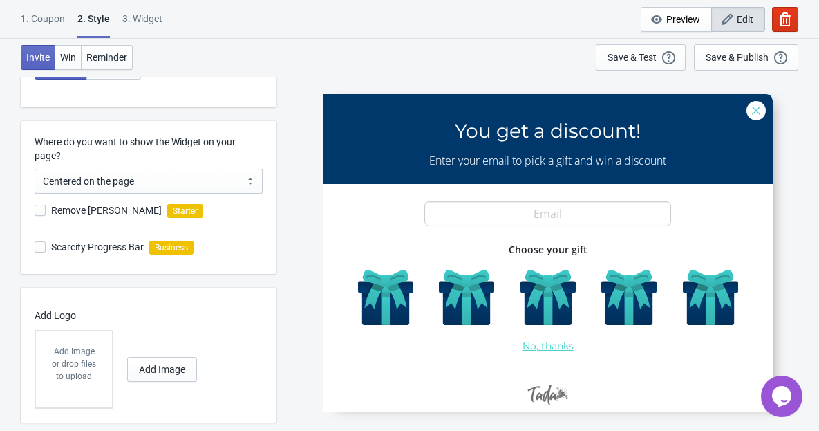
scroll to position [360, 0]
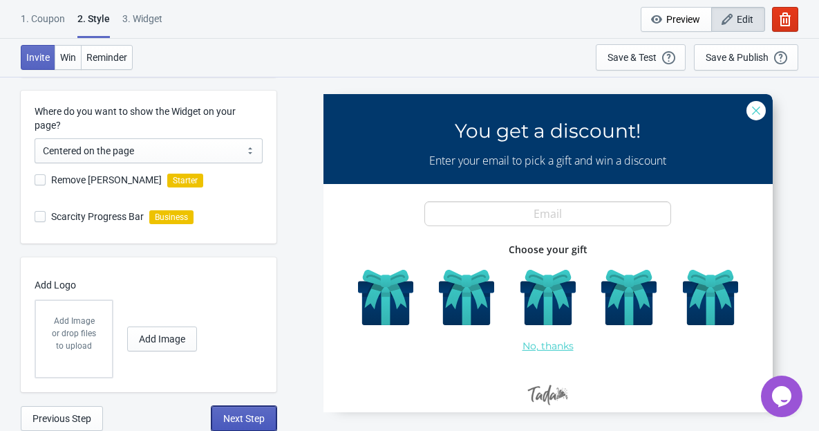
click at [258, 419] on span "Next Step" at bounding box center [243, 418] width 41 height 11
select select "once"
select select "1"
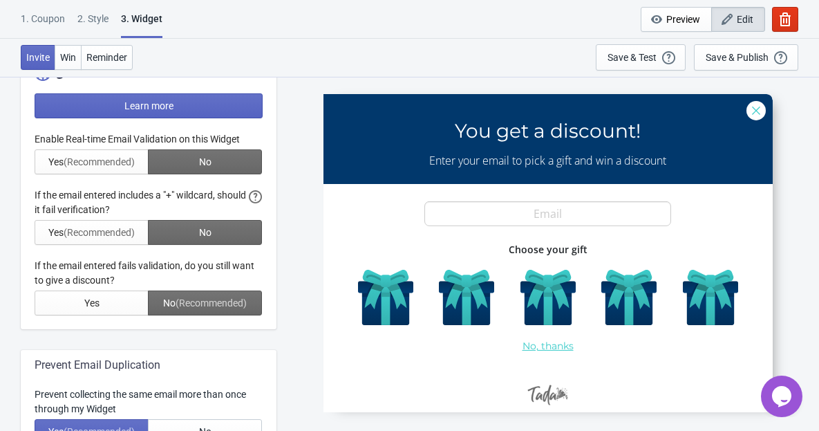
scroll to position [0, 0]
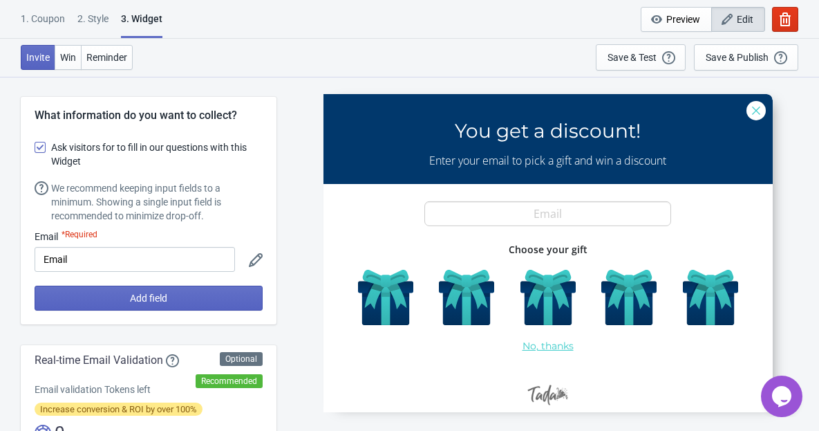
click at [42, 147] on span at bounding box center [40, 147] width 11 height 11
click at [35, 147] on input "Ask visitors for to fill in our questions with this Widget" at bounding box center [35, 154] width 1 height 25
checkbox input "false"
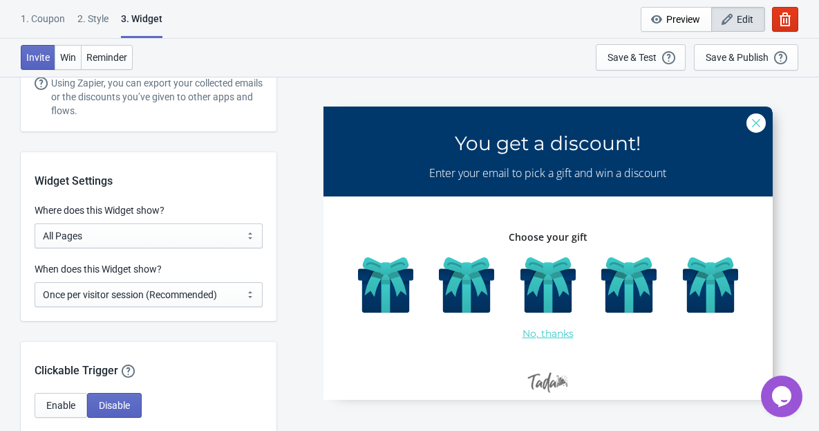
scroll to position [901, 0]
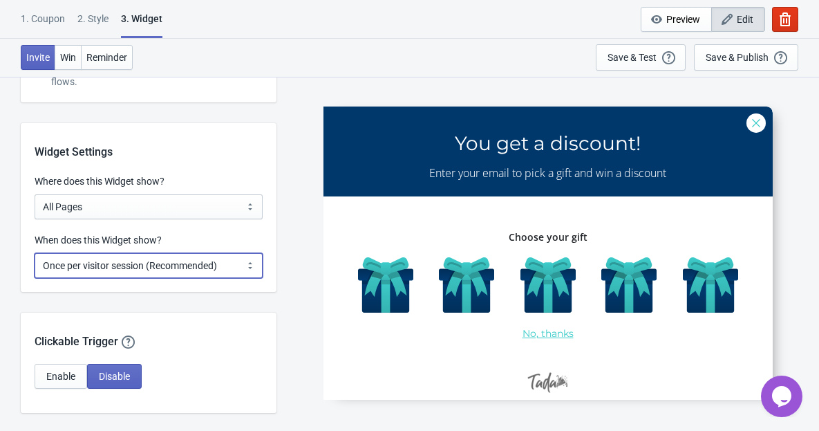
click at [182, 271] on select "Every new visit of page Once every period of time Once per visitor session (Rec…" at bounding box center [149, 265] width 228 height 25
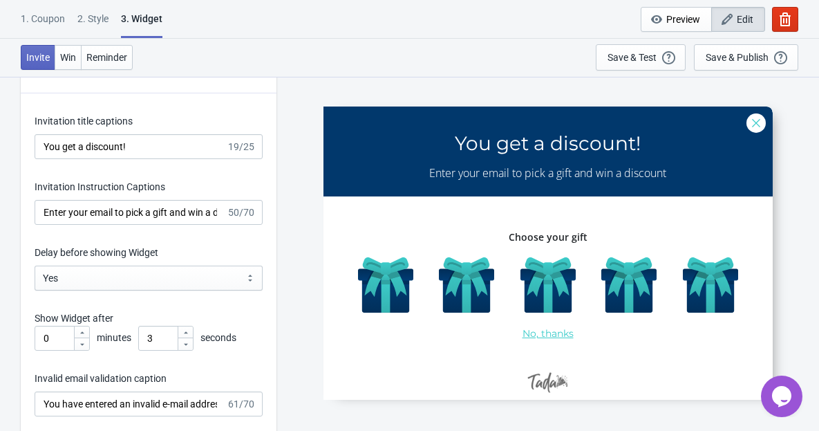
scroll to position [1779, 0]
click at [191, 342] on div at bounding box center [185, 343] width 15 height 12
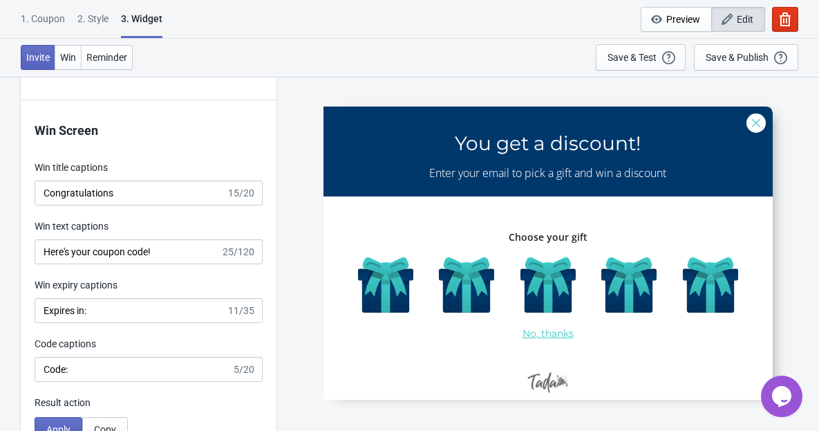
scroll to position [2528, 0]
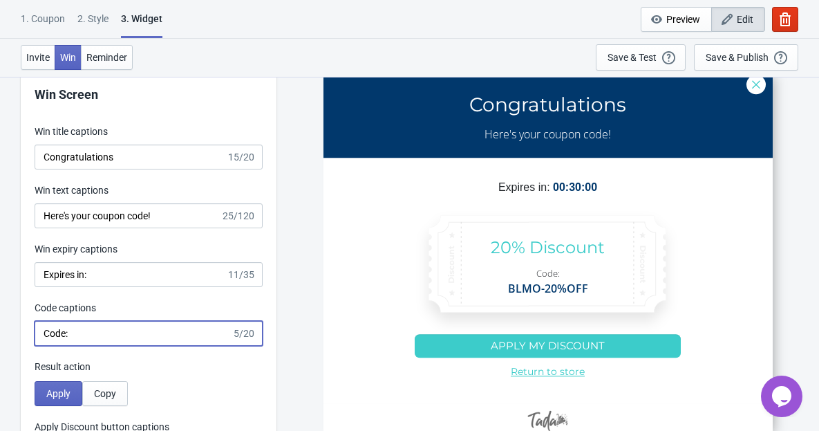
click at [193, 332] on input "Code:" at bounding box center [133, 333] width 197 height 25
click at [240, 375] on div "Result action Apply Copy" at bounding box center [149, 382] width 228 height 46
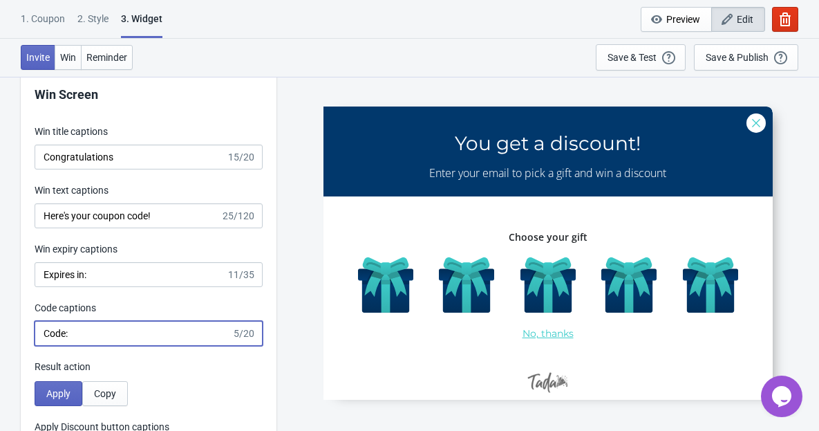
click at [180, 330] on input "Code:" at bounding box center [133, 333] width 197 height 25
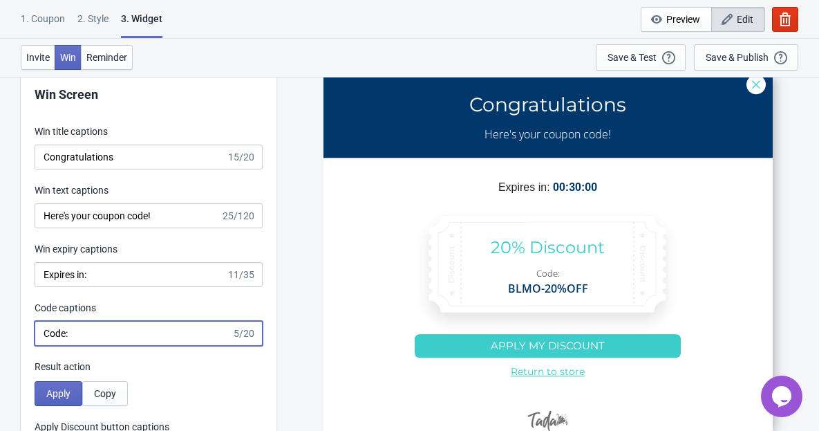
click at [203, 384] on div "Apply Copy" at bounding box center [149, 393] width 228 height 25
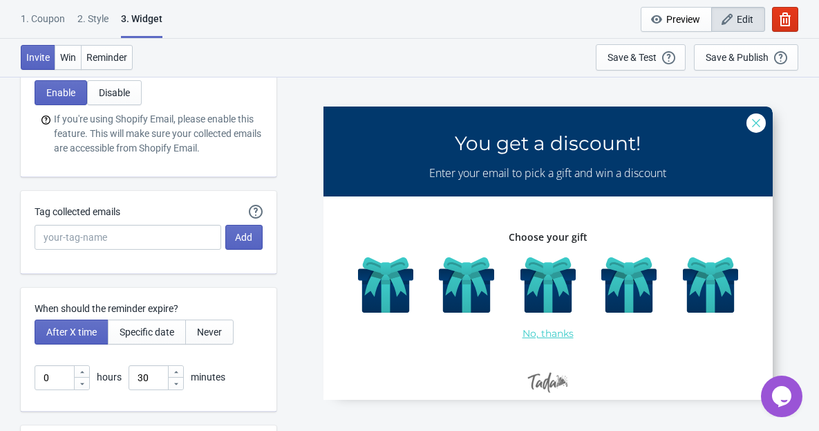
scroll to position [3042, 0]
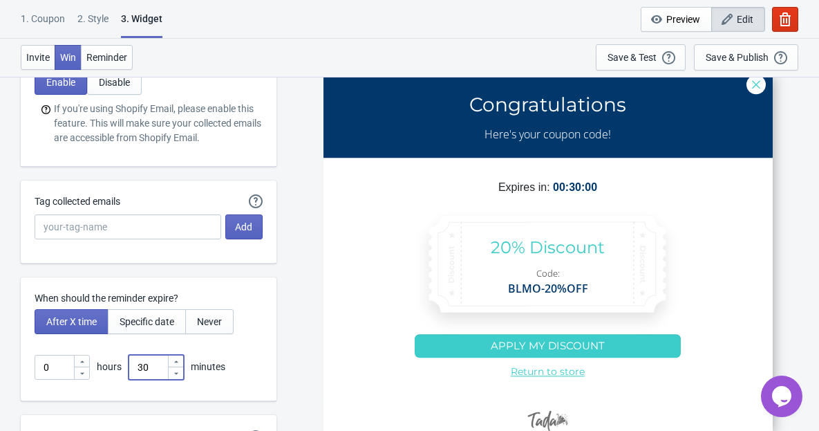
drag, startPoint x: 160, startPoint y: 361, endPoint x: 126, endPoint y: 366, distance: 33.5
click at [126, 366] on div "0 hours 30 minutes" at bounding box center [149, 367] width 228 height 25
click at [84, 359] on icon at bounding box center [82, 361] width 8 height 8
type input "1"
click at [178, 375] on icon at bounding box center [176, 373] width 8 height 8
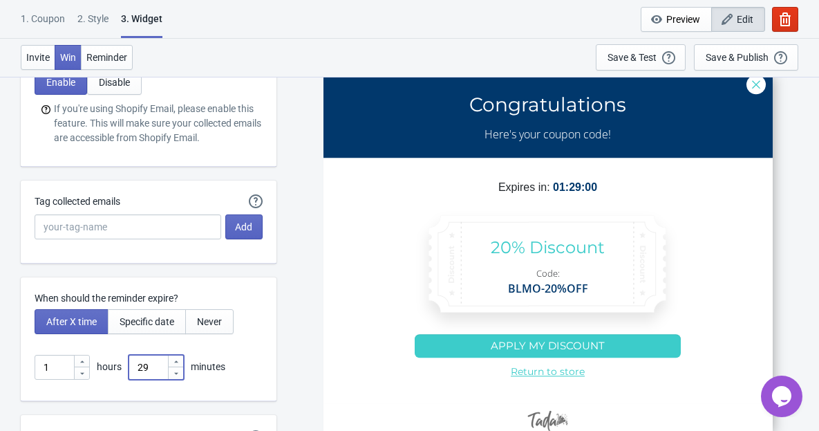
click at [178, 375] on icon at bounding box center [176, 373] width 8 height 8
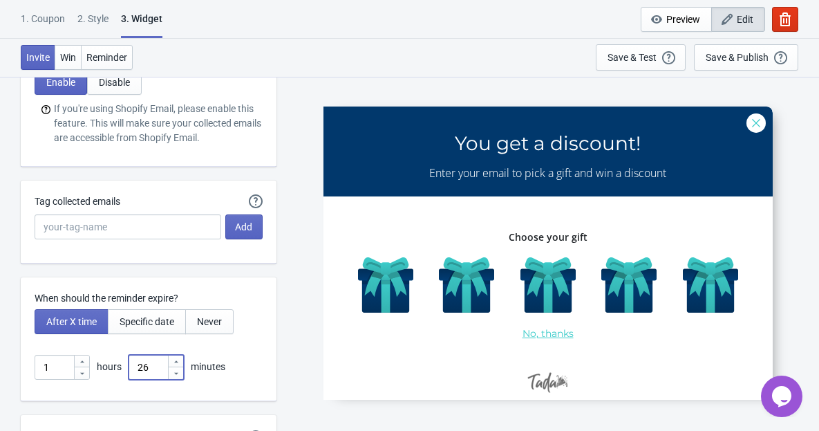
click at [178, 375] on icon at bounding box center [176, 373] width 8 height 8
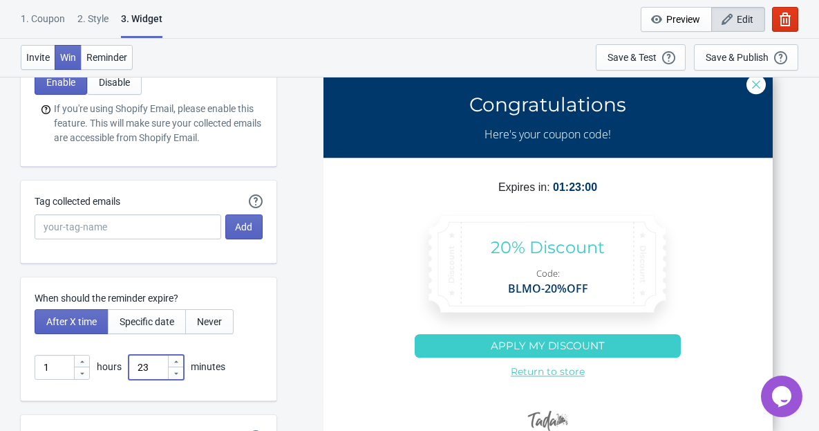
drag, startPoint x: 146, startPoint y: 364, endPoint x: 72, endPoint y: 357, distance: 74.2
click at [72, 357] on div "1 hours 23 minutes" at bounding box center [149, 367] width 228 height 25
drag, startPoint x: 151, startPoint y: 364, endPoint x: 82, endPoint y: 366, distance: 68.5
click at [98, 363] on div "1 hours 23 minutes" at bounding box center [149, 367] width 228 height 25
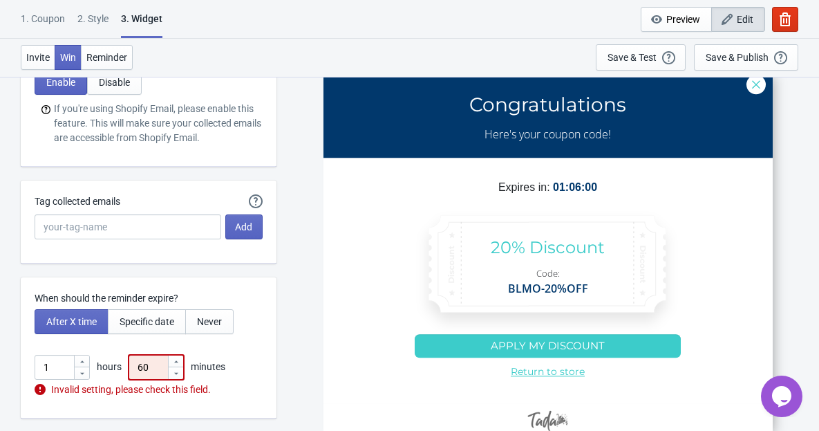
type input "60"
click at [84, 372] on icon at bounding box center [82, 373] width 8 height 8
type input "0"
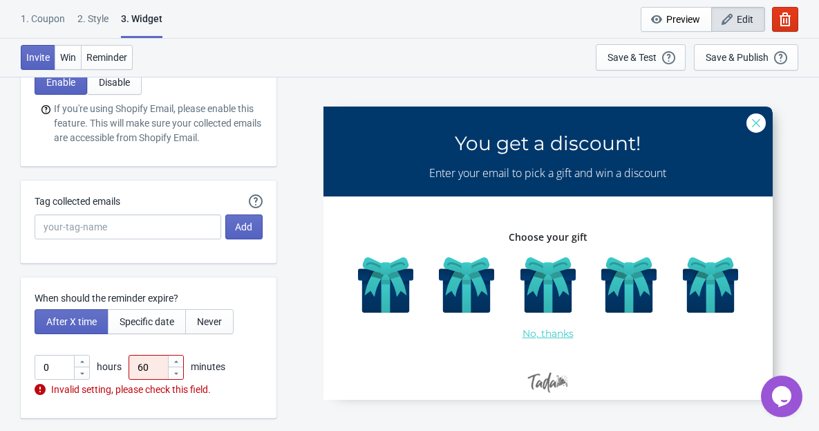
click at [265, 375] on div "When should the reminder expire? After X time Specific date Never 0 hours 60 mi…" at bounding box center [149, 347] width 256 height 141
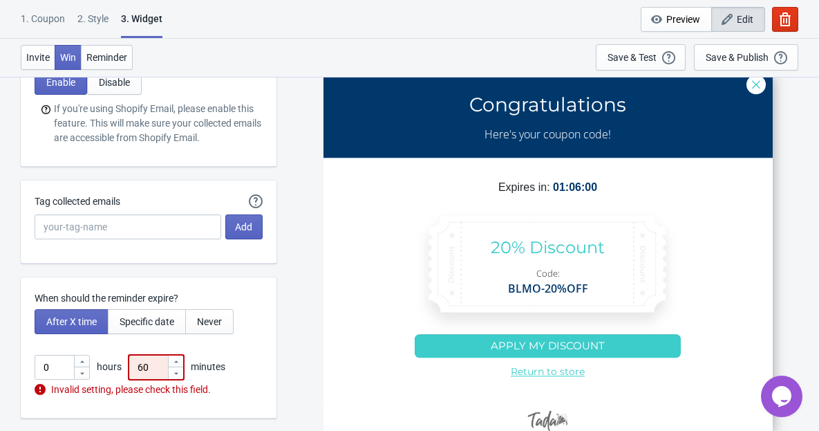
drag, startPoint x: 149, startPoint y: 366, endPoint x: 123, endPoint y: 362, distance: 25.9
click at [123, 362] on div "0 hours 60 minutes" at bounding box center [149, 367] width 228 height 25
type input "0"
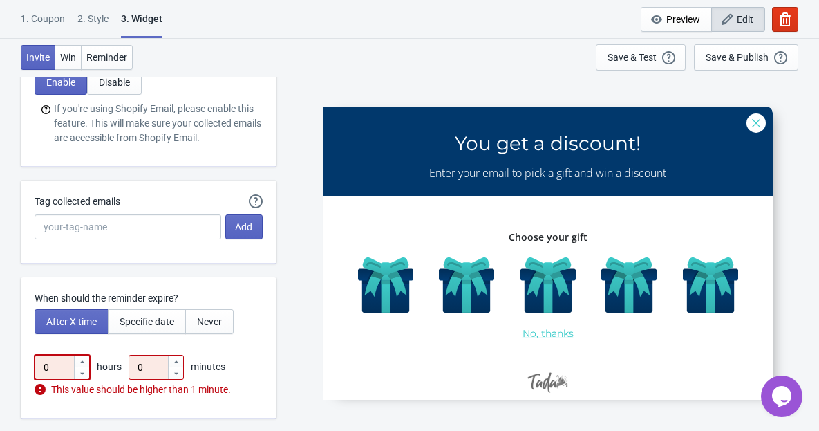
click at [82, 359] on icon at bounding box center [82, 361] width 8 height 8
type input "1"
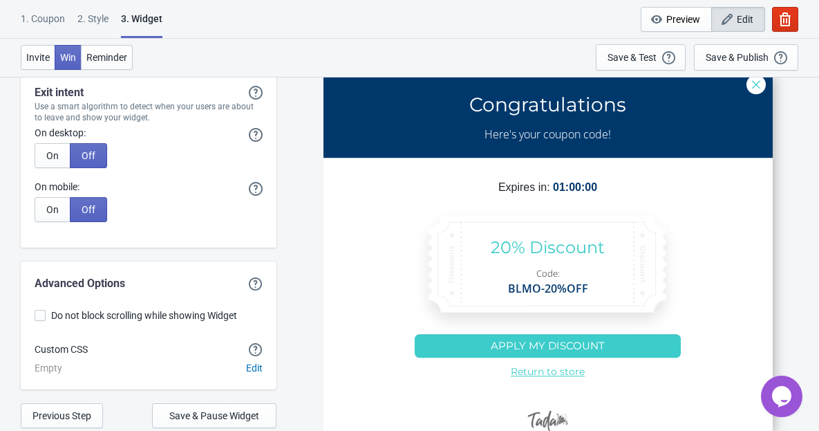
scroll to position [3412, 0]
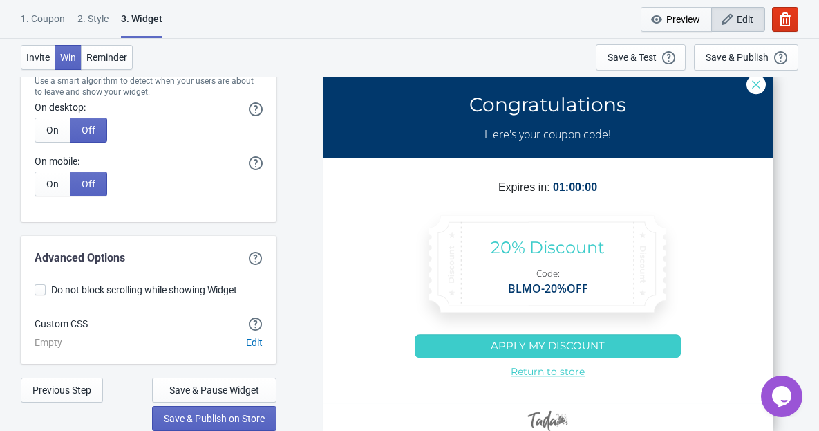
click at [666, 21] on span "Preview" at bounding box center [683, 19] width 34 height 11
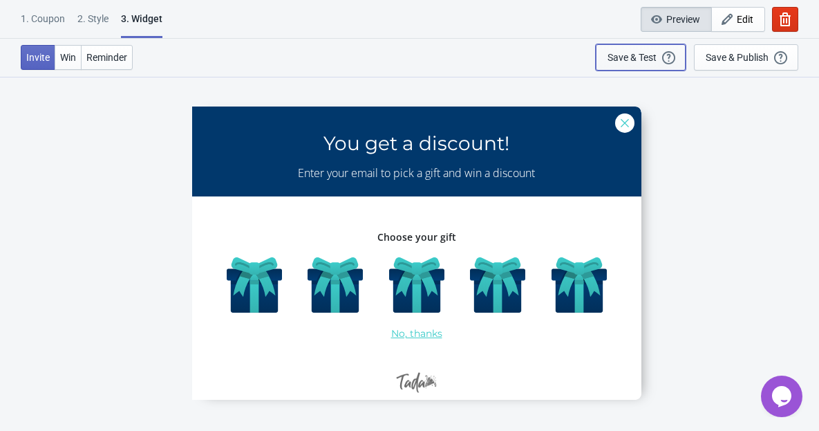
click at [647, 60] on div "Save & Test" at bounding box center [632, 57] width 49 height 11
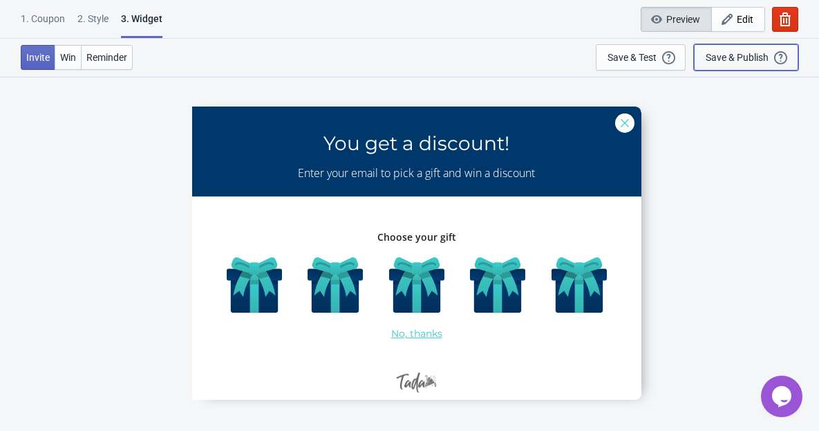
click at [740, 52] on div "Save & Publish" at bounding box center [737, 57] width 63 height 11
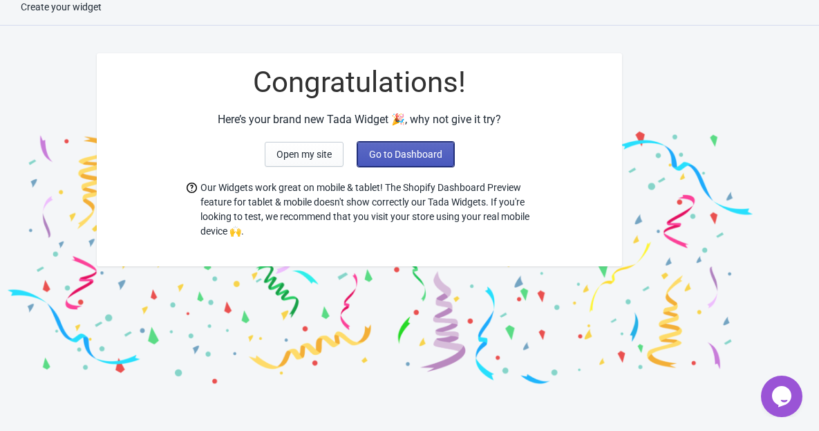
click at [377, 149] on span "Go to Dashboard" at bounding box center [405, 154] width 73 height 11
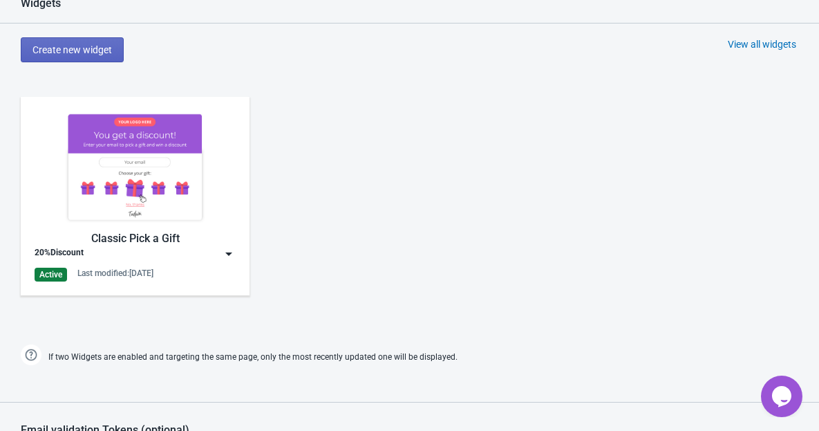
scroll to position [612, 0]
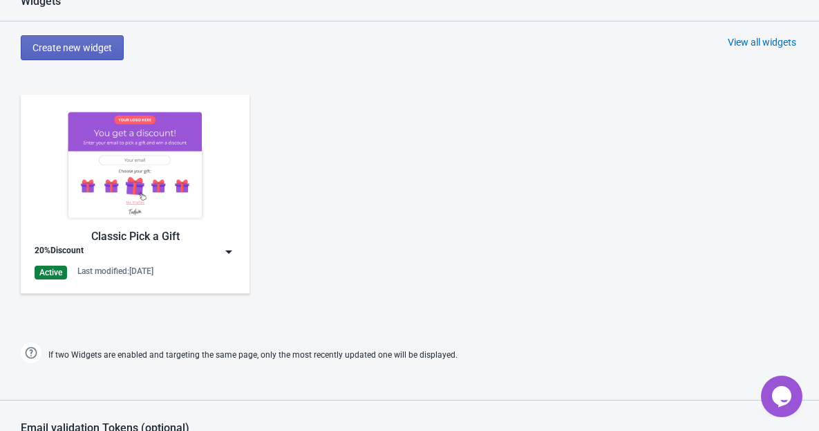
click at [180, 260] on div "Classic Pick a Gift 20%Discount Active Last modified: 30.9.2025" at bounding box center [135, 194] width 201 height 171
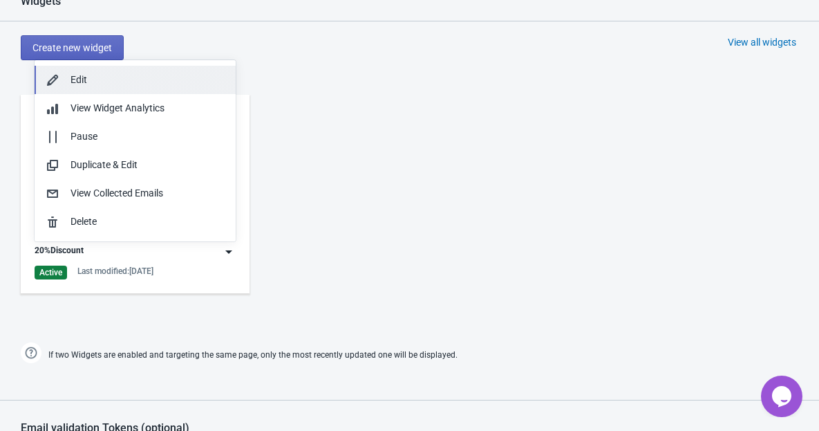
click at [177, 77] on div "Edit" at bounding box center [148, 80] width 154 height 15
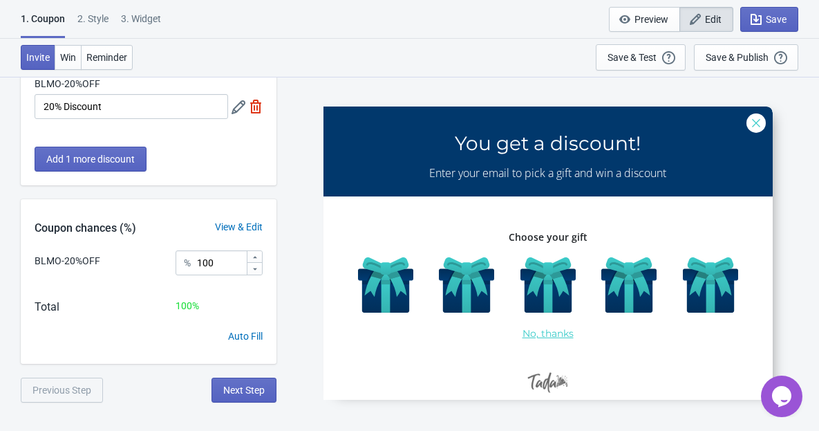
scroll to position [76, 0]
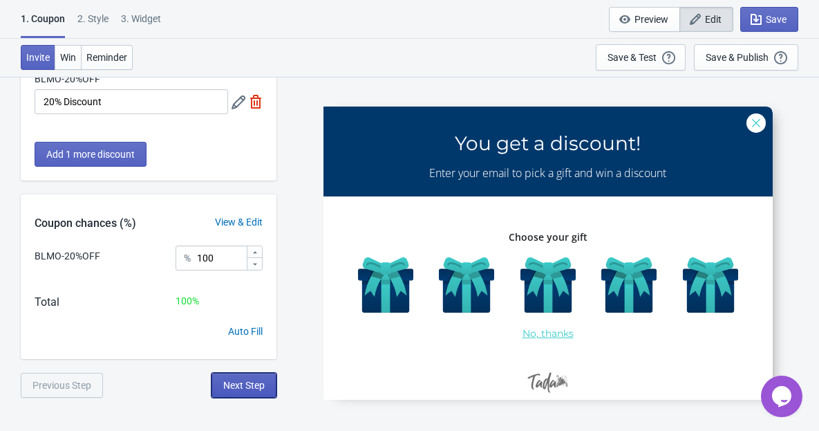
click at [245, 377] on button "Next Step" at bounding box center [244, 385] width 65 height 25
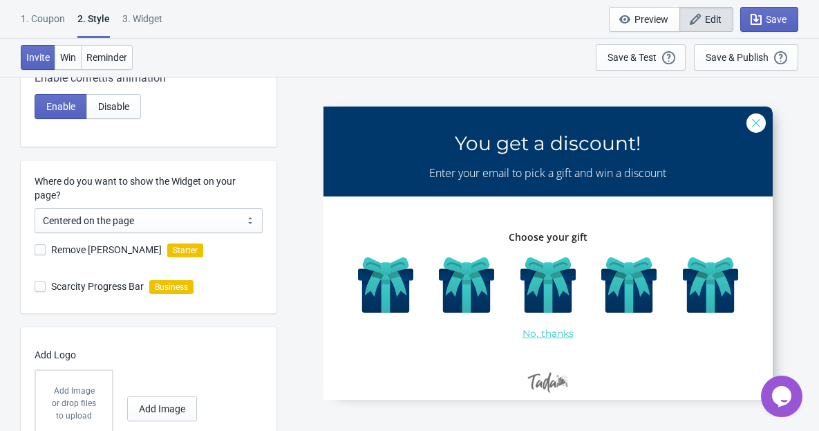
scroll to position [360, 0]
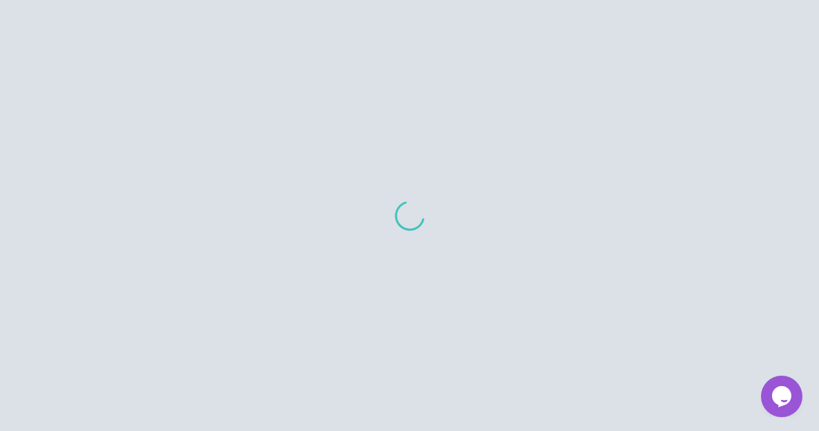
scroll to position [266, 0]
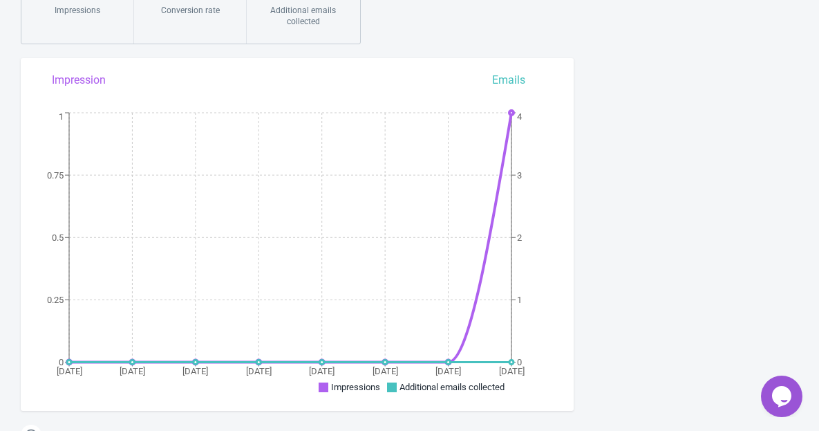
scroll to position [14, 0]
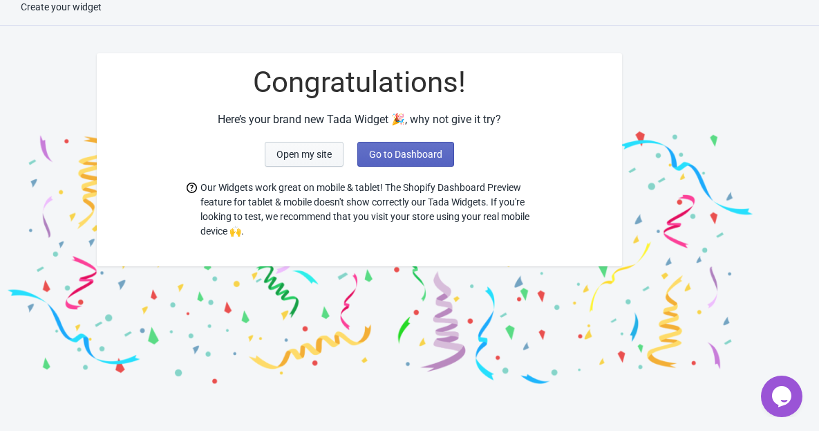
click at [323, 155] on span "Open my site" at bounding box center [303, 154] width 55 height 11
